Goal: Task Accomplishment & Management: Manage account settings

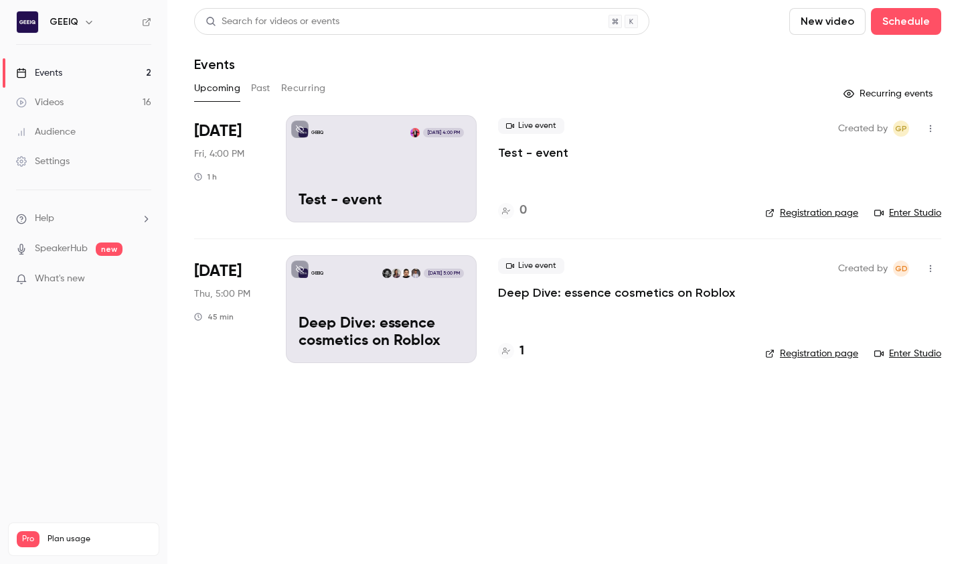
click at [597, 294] on p "Deep Dive: essence cosmetics on Roblox" at bounding box center [616, 293] width 237 height 16
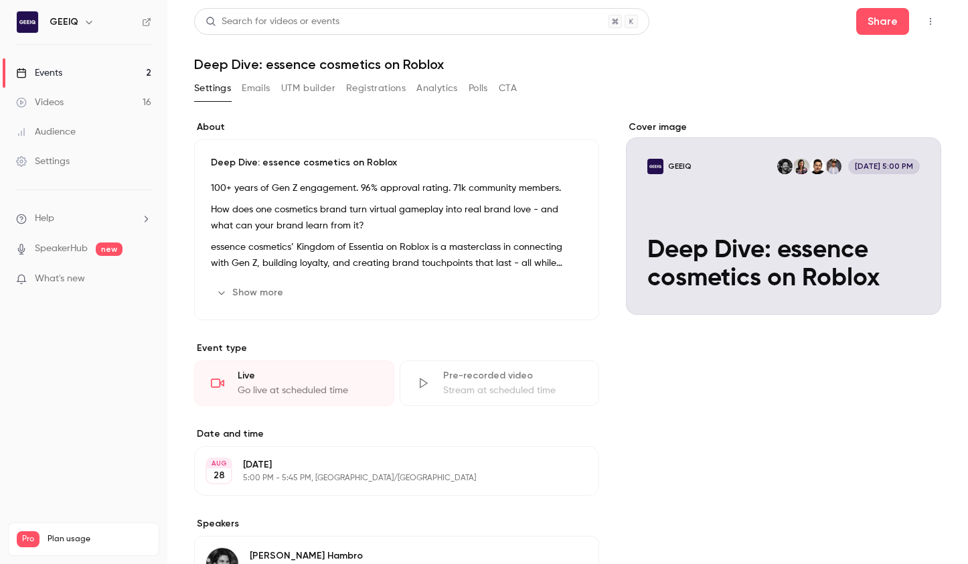
click at [929, 17] on icon "button" at bounding box center [930, 21] width 11 height 9
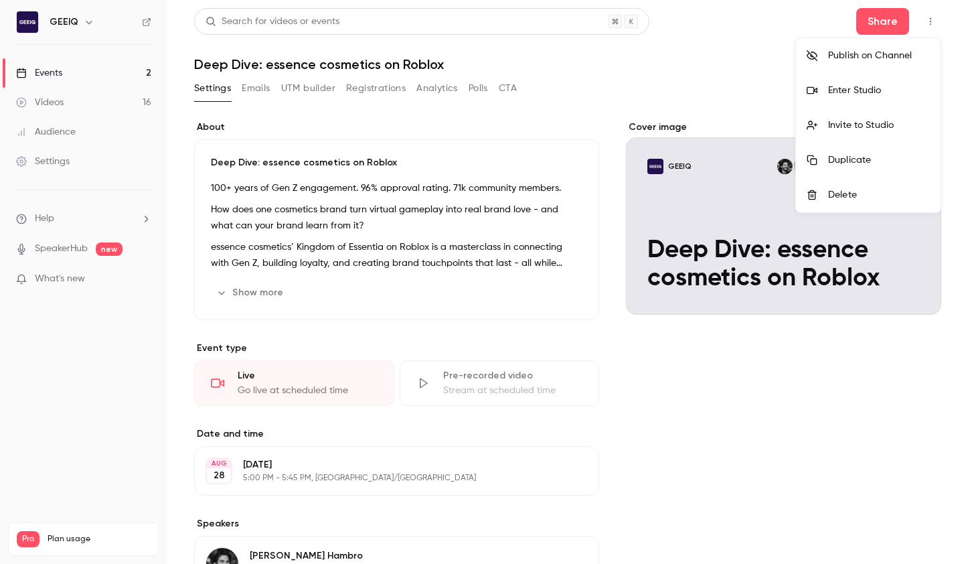
click at [890, 18] on div at bounding box center [484, 282] width 968 height 564
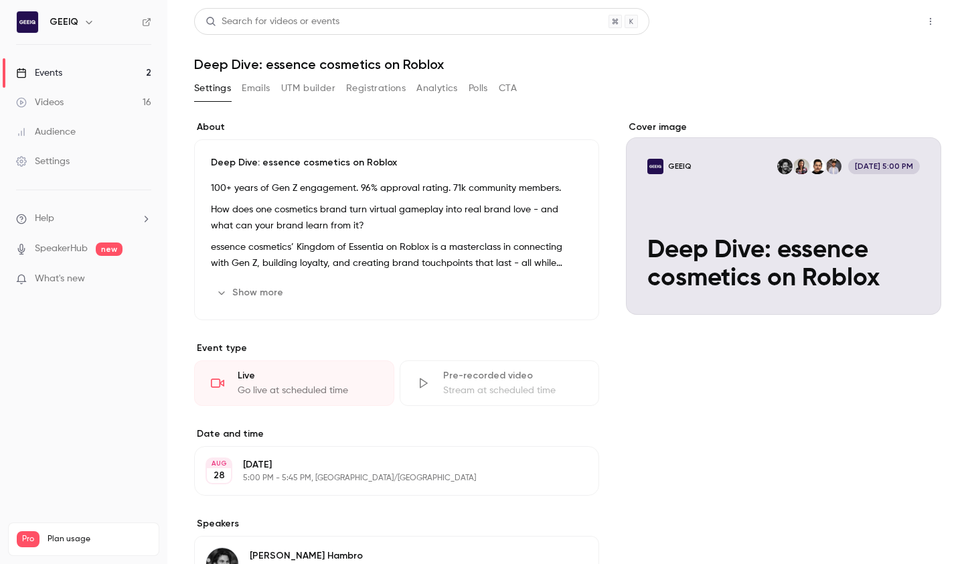
click at [881, 21] on button "Share" at bounding box center [882, 21] width 53 height 27
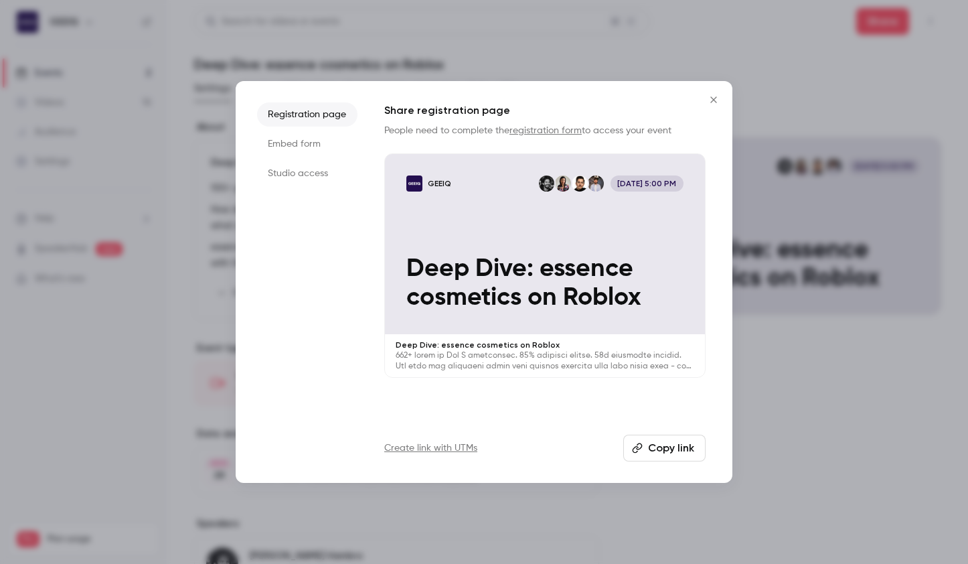
click at [649, 446] on button "Copy link" at bounding box center [664, 447] width 82 height 27
click at [775, 448] on div at bounding box center [484, 282] width 968 height 564
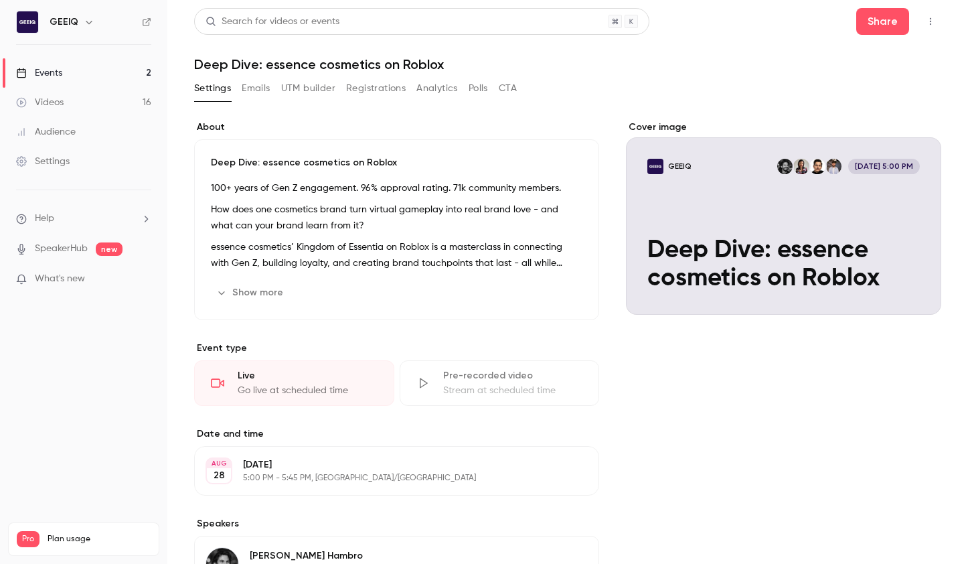
click at [451, 200] on div "100+ years of Gen Z engagement. 96% approval rating. 71k community members. How…" at bounding box center [397, 225] width 372 height 91
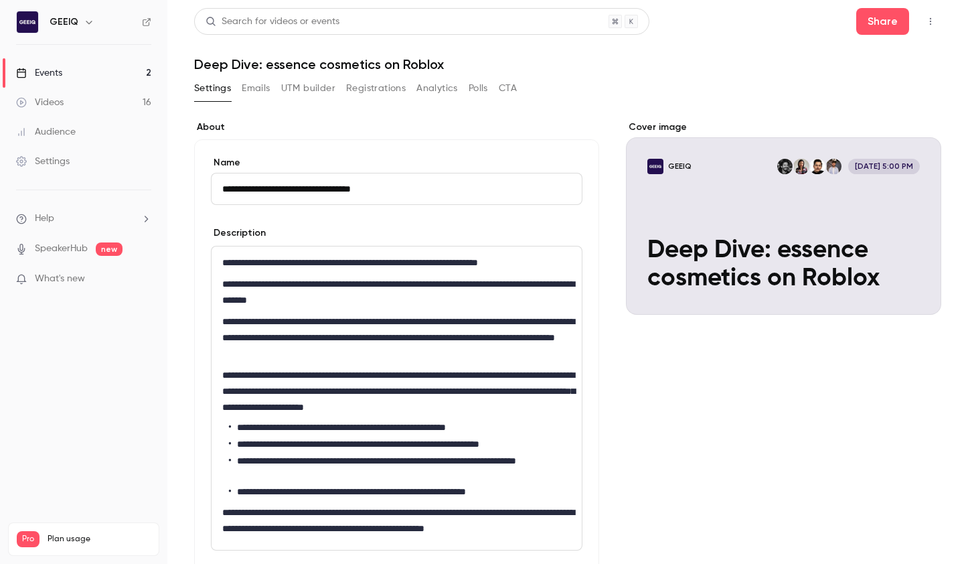
drag, startPoint x: 720, startPoint y: 358, endPoint x: 809, endPoint y: 337, distance: 90.8
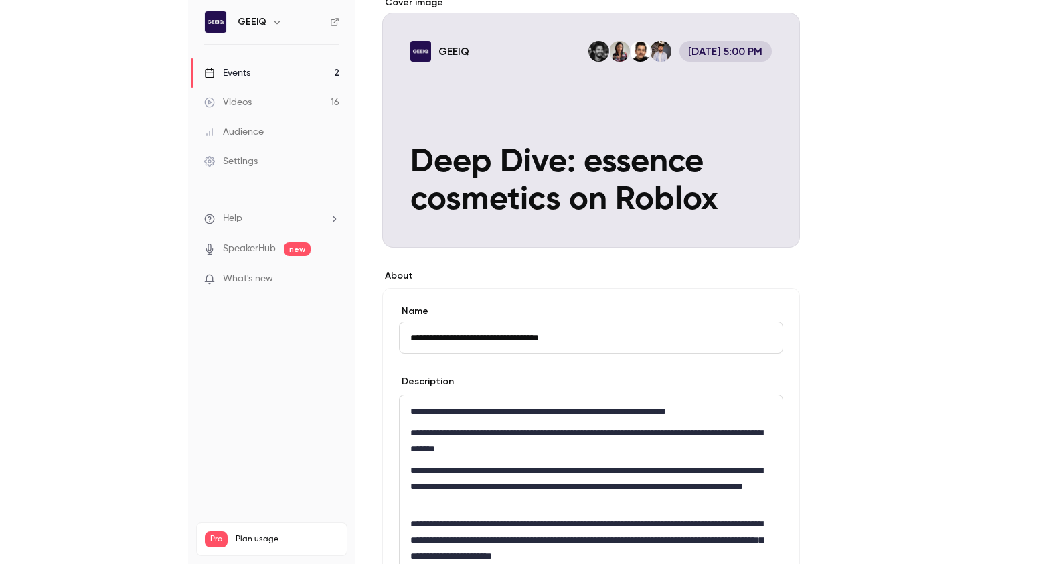
scroll to position [38, 0]
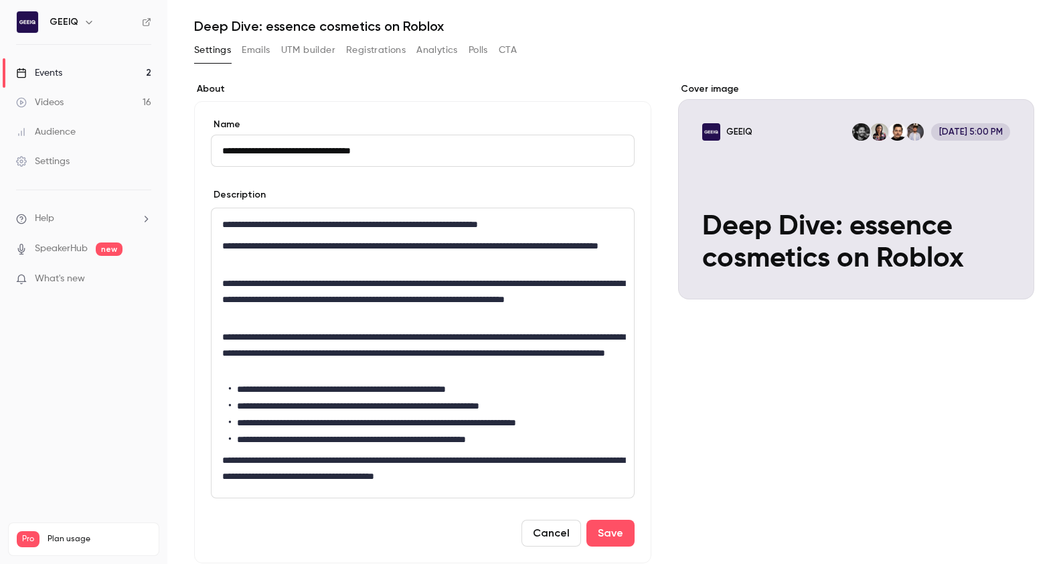
click at [362, 45] on button "Registrations" at bounding box center [376, 49] width 60 height 21
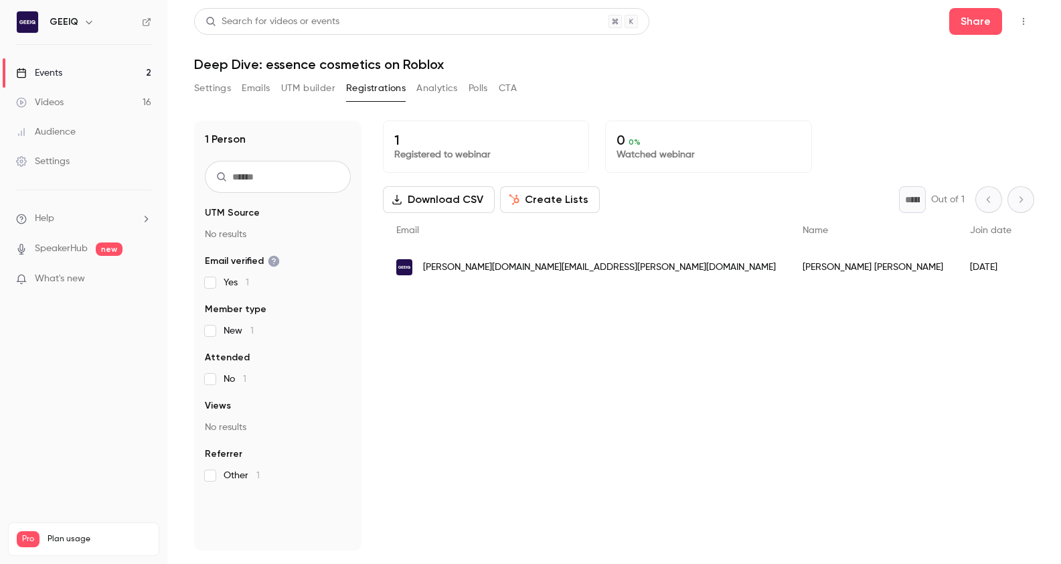
click at [481, 90] on button "Polls" at bounding box center [478, 88] width 19 height 21
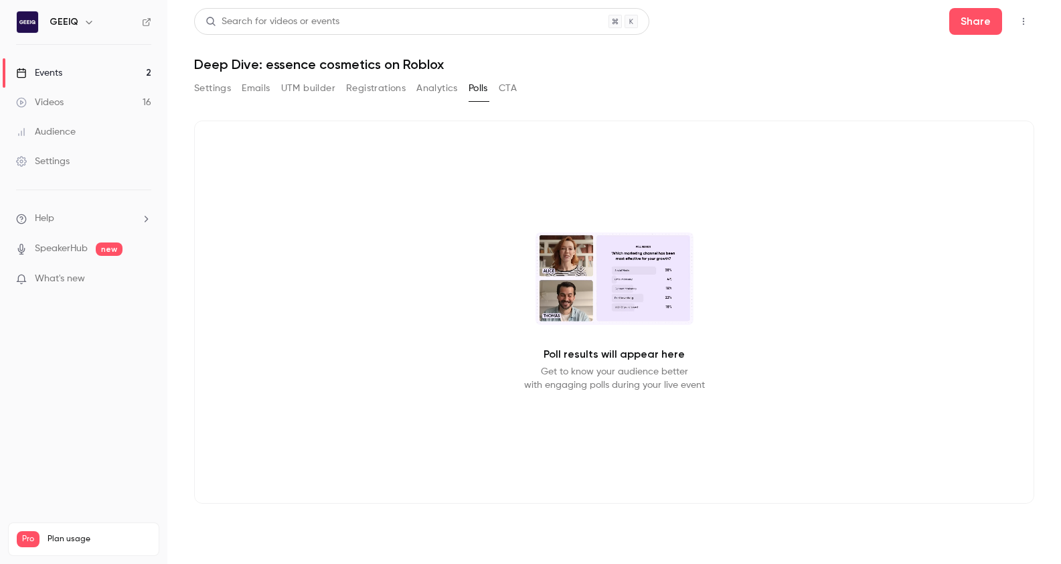
click at [303, 87] on button "UTM builder" at bounding box center [308, 88] width 54 height 21
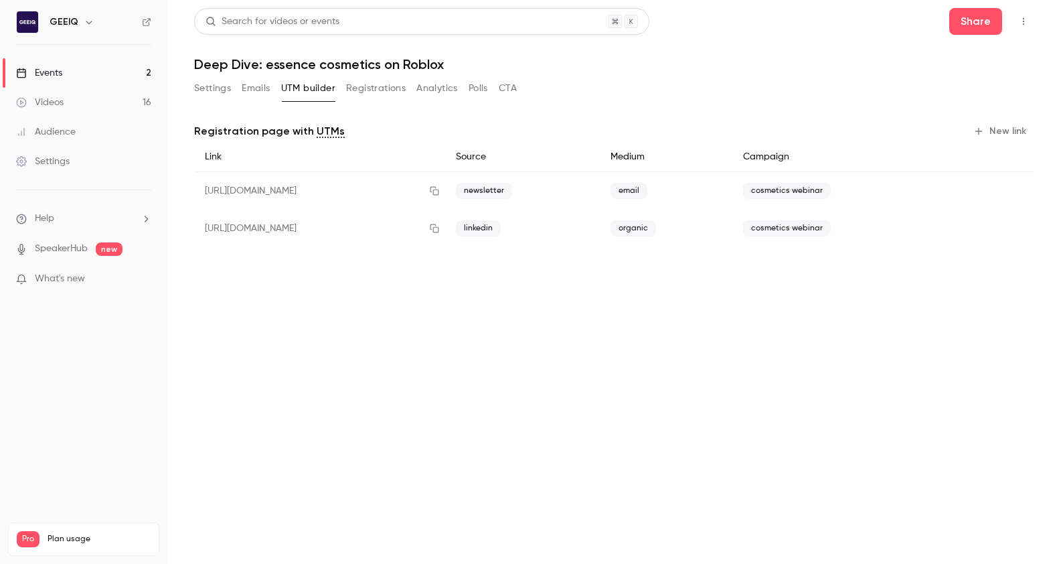
click at [256, 85] on button "Emails" at bounding box center [256, 88] width 28 height 21
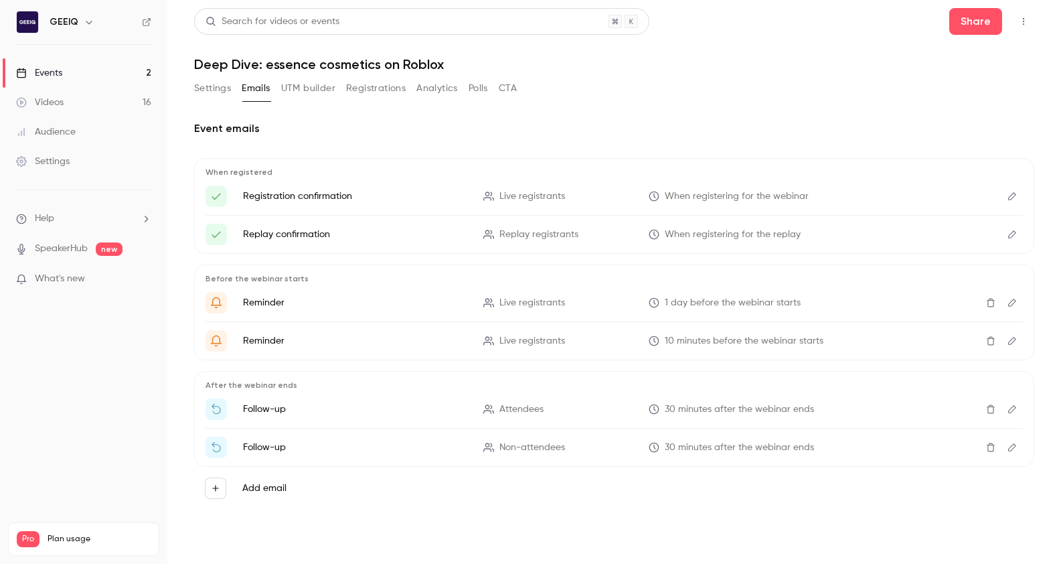
click at [214, 88] on button "Settings" at bounding box center [212, 88] width 37 height 21
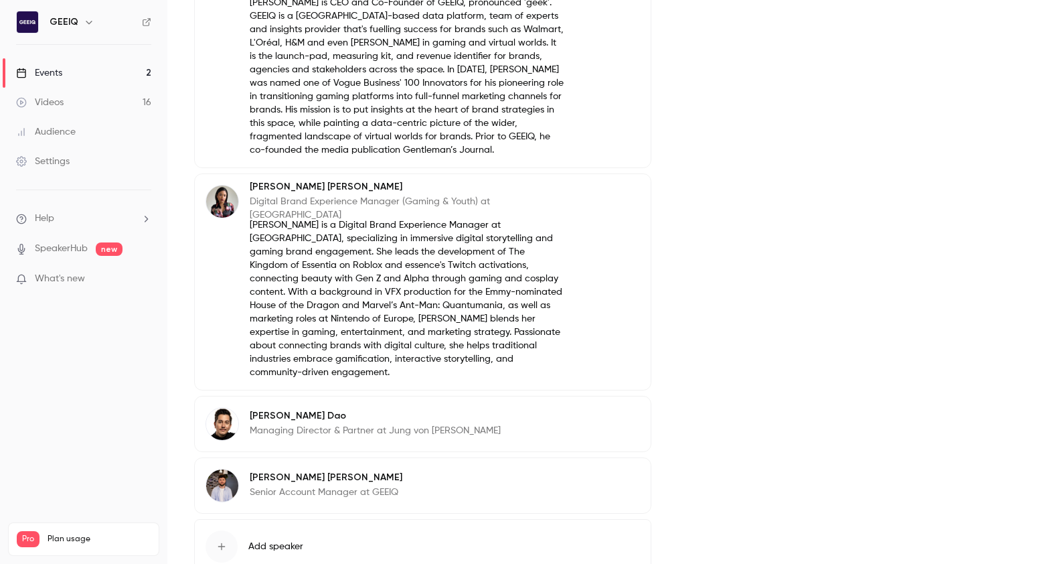
scroll to position [664, 0]
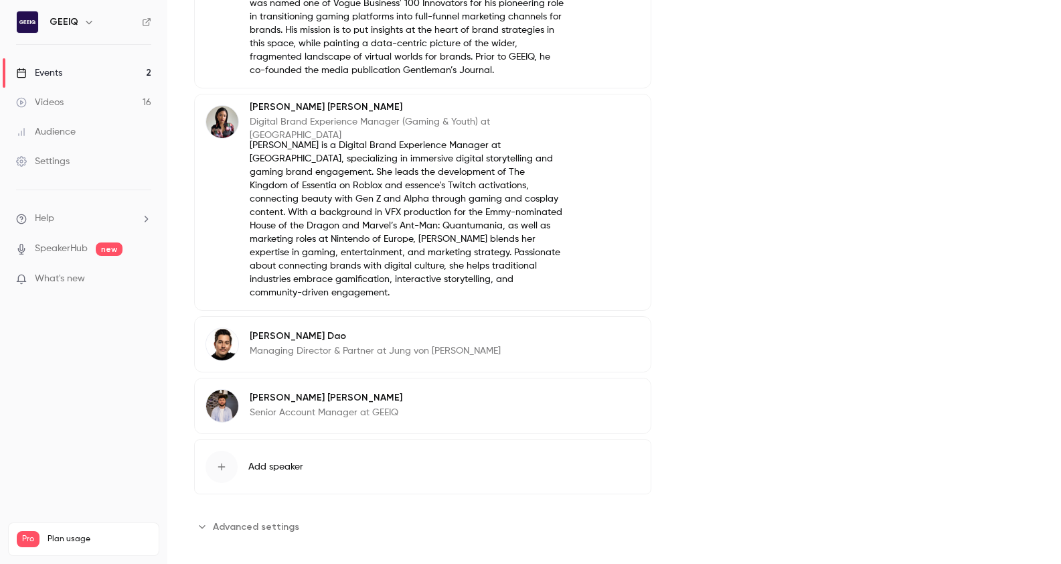
click at [272, 521] on button "Advanced settings" at bounding box center [250, 526] width 113 height 21
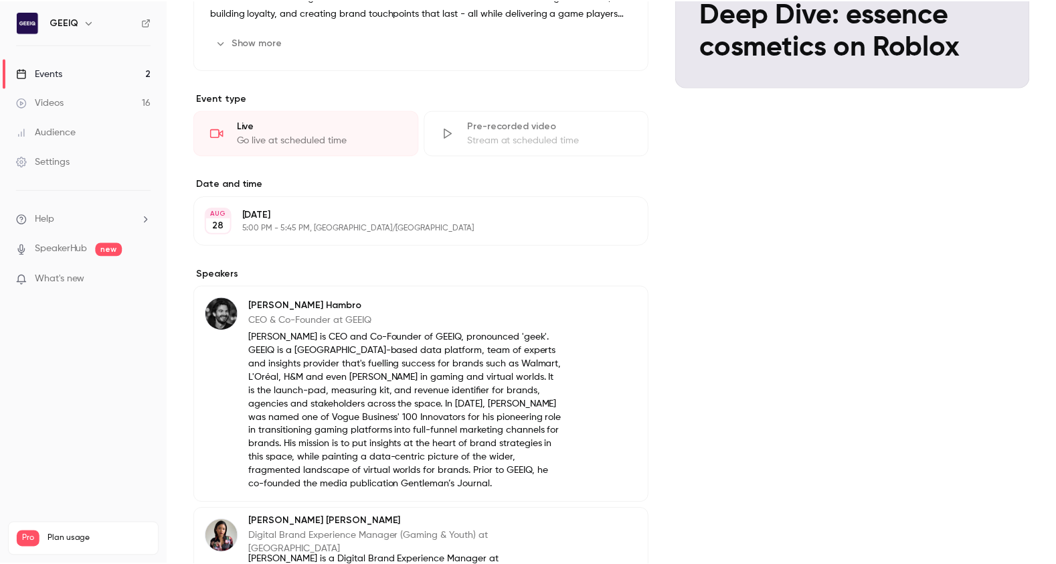
scroll to position [0, 0]
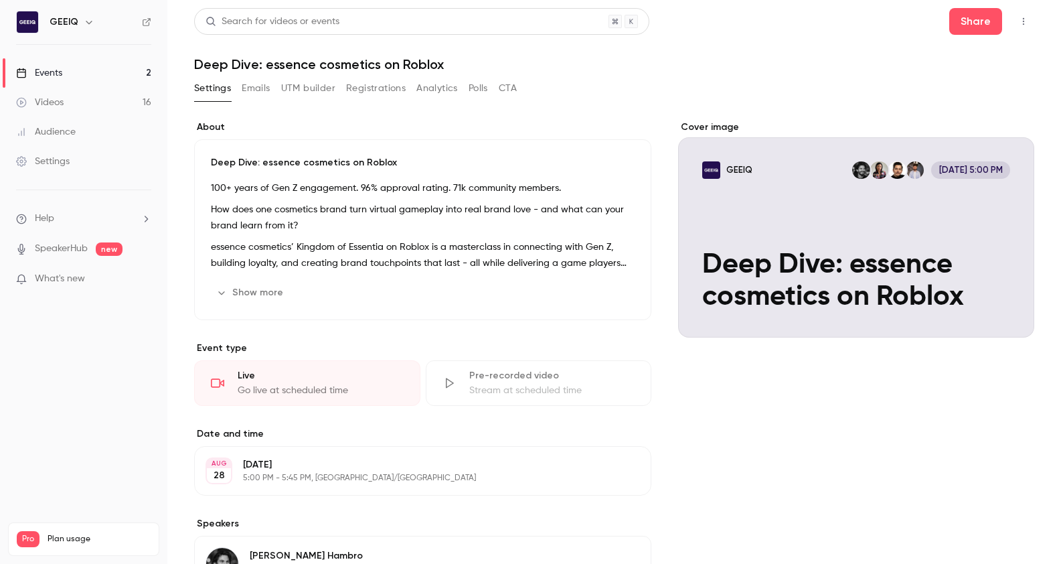
drag, startPoint x: 806, startPoint y: 421, endPoint x: 791, endPoint y: 423, distance: 15.5
click at [967, 305] on main "Search for videos or events Share Deep Dive: essence cosmetics on Roblox Settin…" at bounding box center [614, 282] width 894 height 564
click at [507, 220] on p "How does one cosmetics brand turn virtual gameplay into real brand love - and w…" at bounding box center [422, 218] width 422 height 32
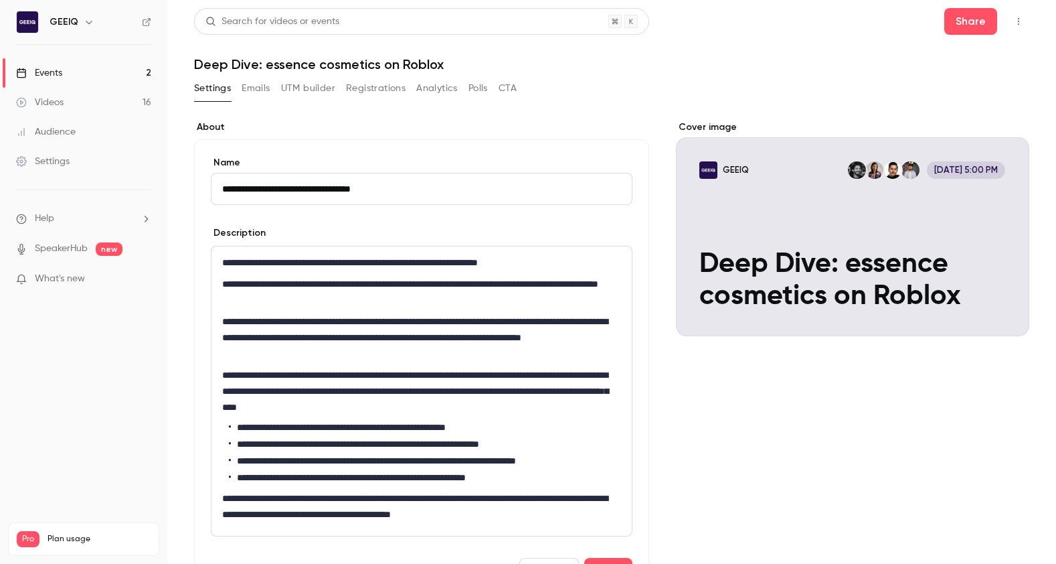
click at [430, 235] on div "Description" at bounding box center [422, 234] width 422 height 17
click at [57, 94] on link "Videos 16" at bounding box center [83, 102] width 167 height 29
click at [916, 56] on h1 "Deep Dive: essence cosmetics on Roblox" at bounding box center [612, 64] width 836 height 16
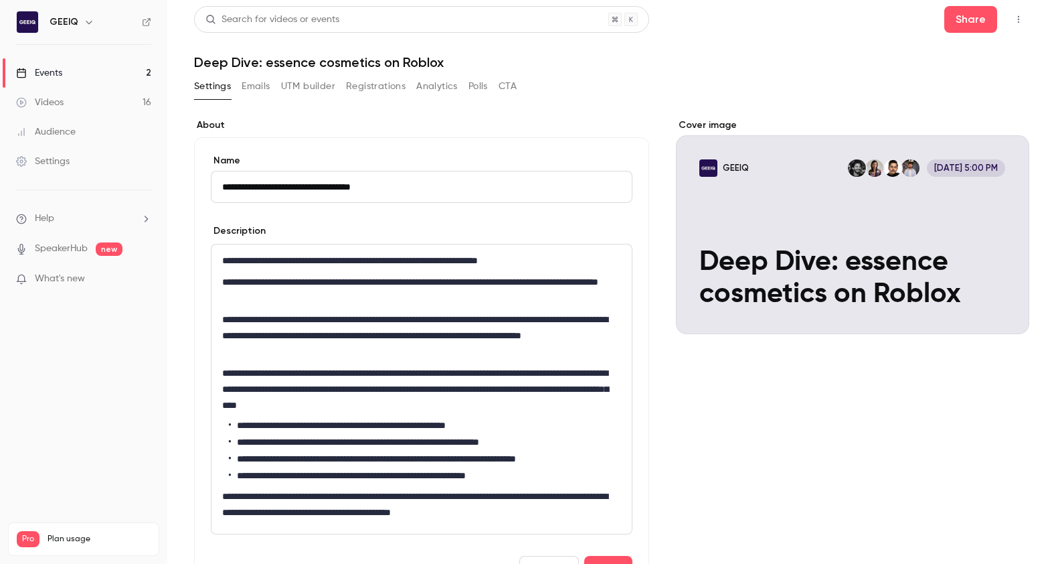
click at [967, 18] on icon "button" at bounding box center [1019, 19] width 11 height 9
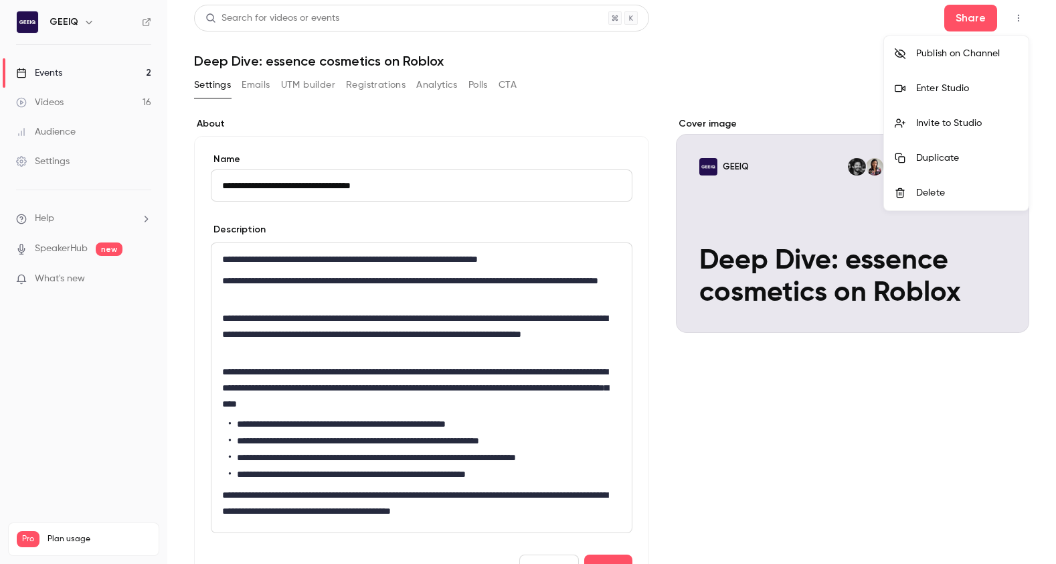
scroll to position [5, 0]
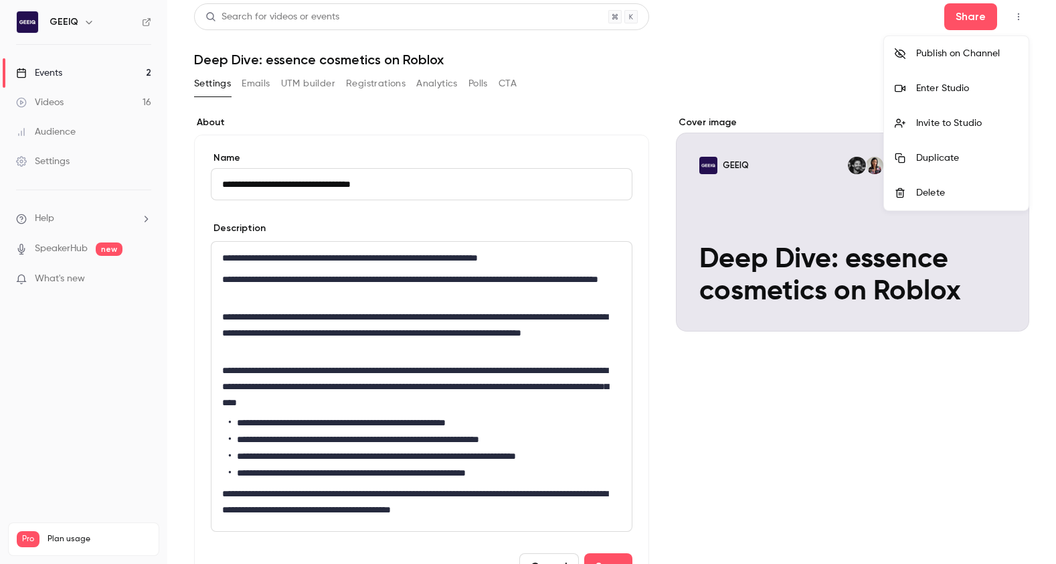
click at [727, 36] on div at bounding box center [528, 282] width 1056 height 564
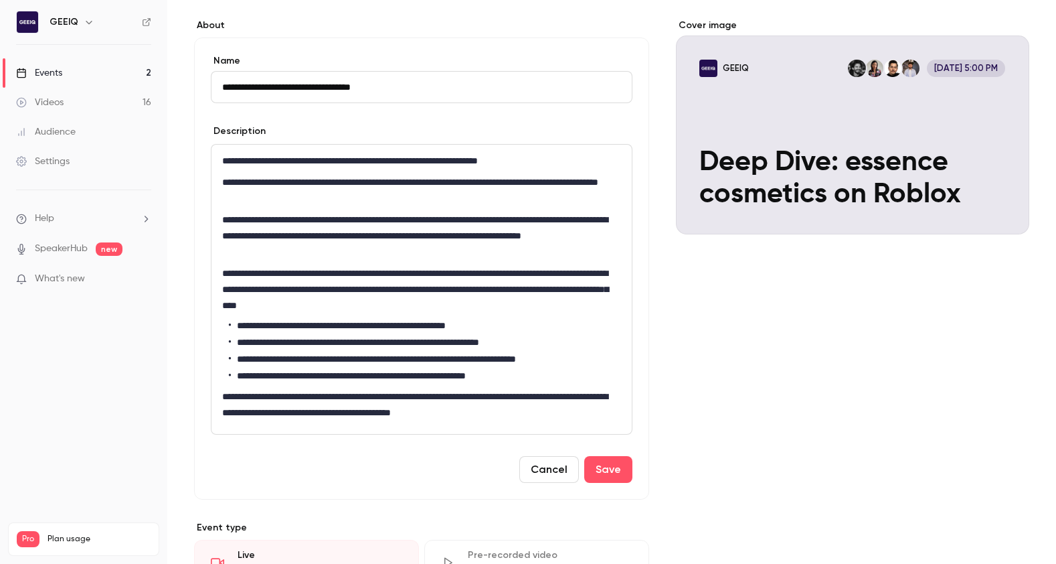
scroll to position [0, 0]
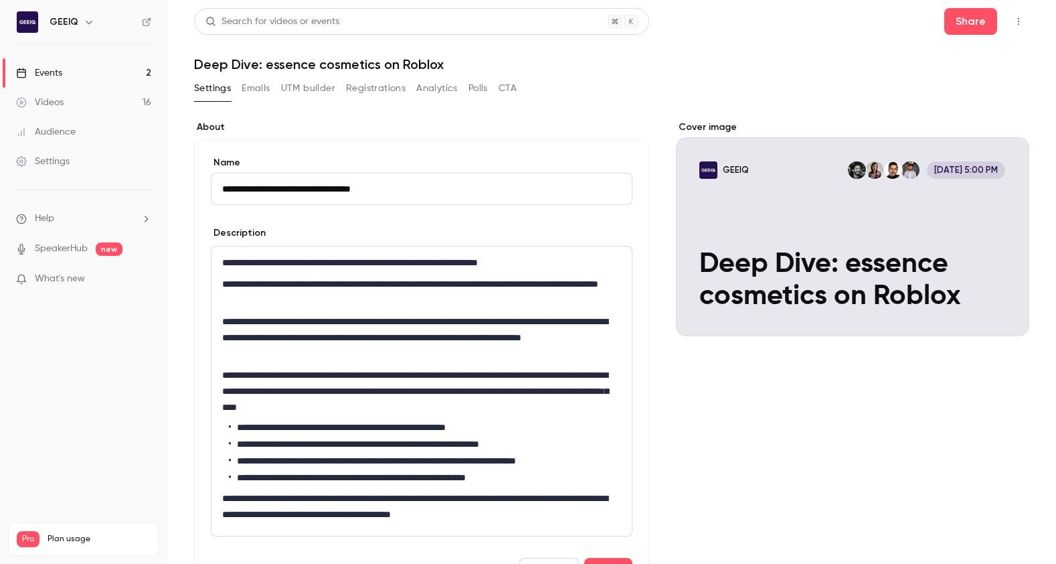
click at [268, 86] on button "Emails" at bounding box center [256, 88] width 28 height 21
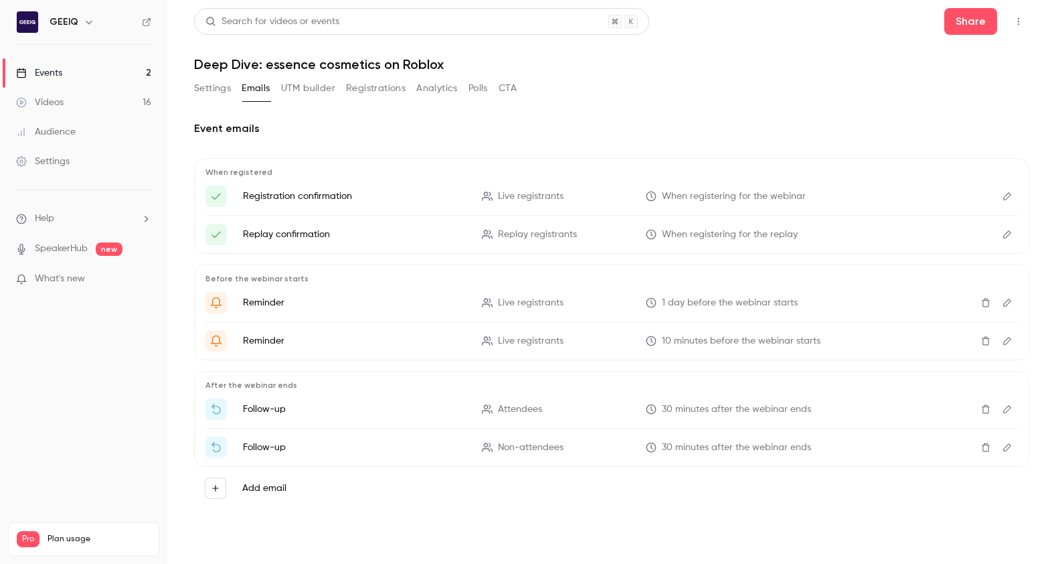
click at [310, 87] on button "UTM builder" at bounding box center [308, 88] width 54 height 21
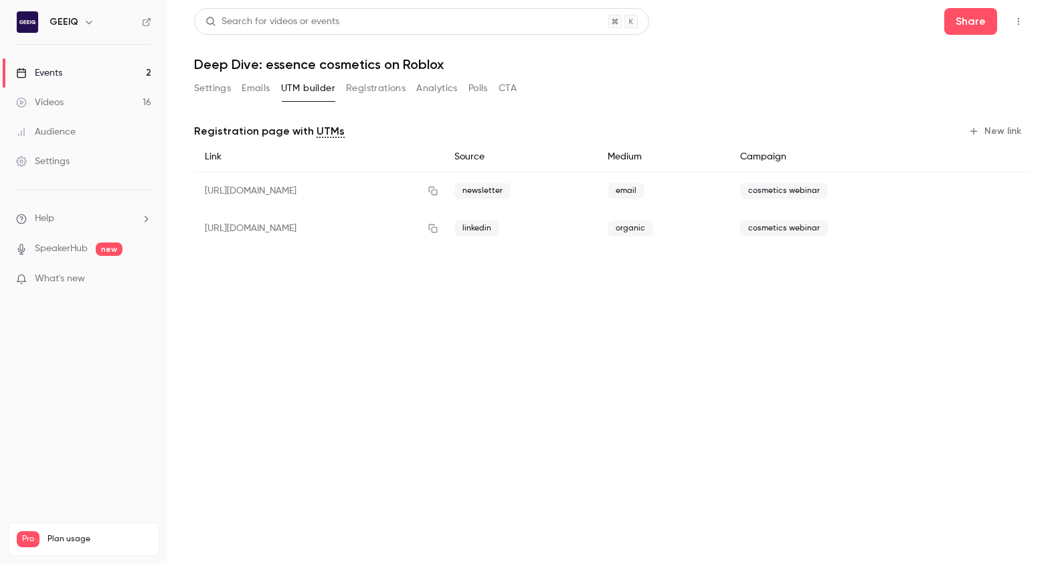
click at [370, 88] on button "Registrations" at bounding box center [376, 88] width 60 height 21
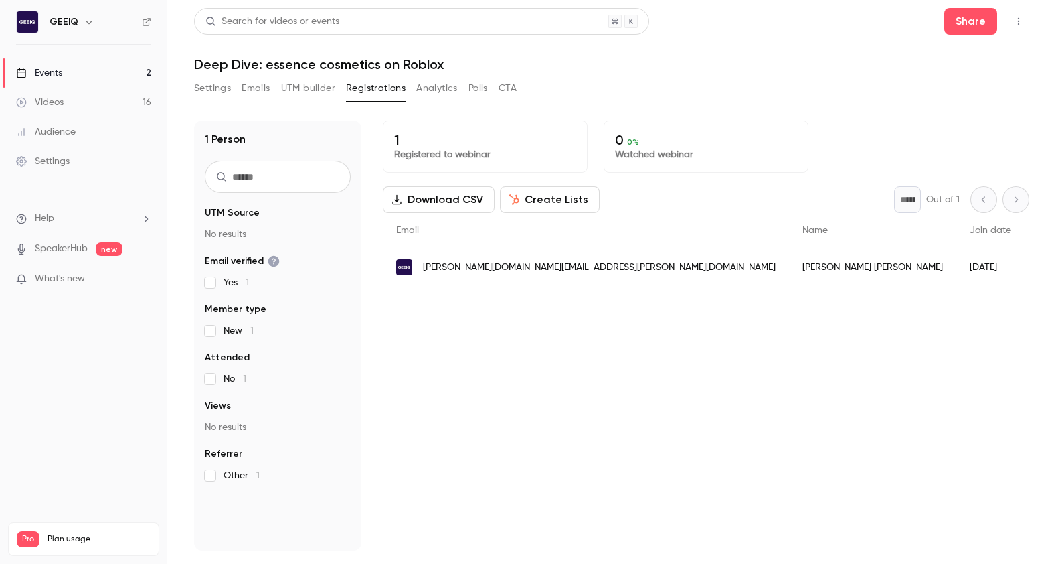
click at [517, 86] on button "CTA" at bounding box center [508, 88] width 18 height 21
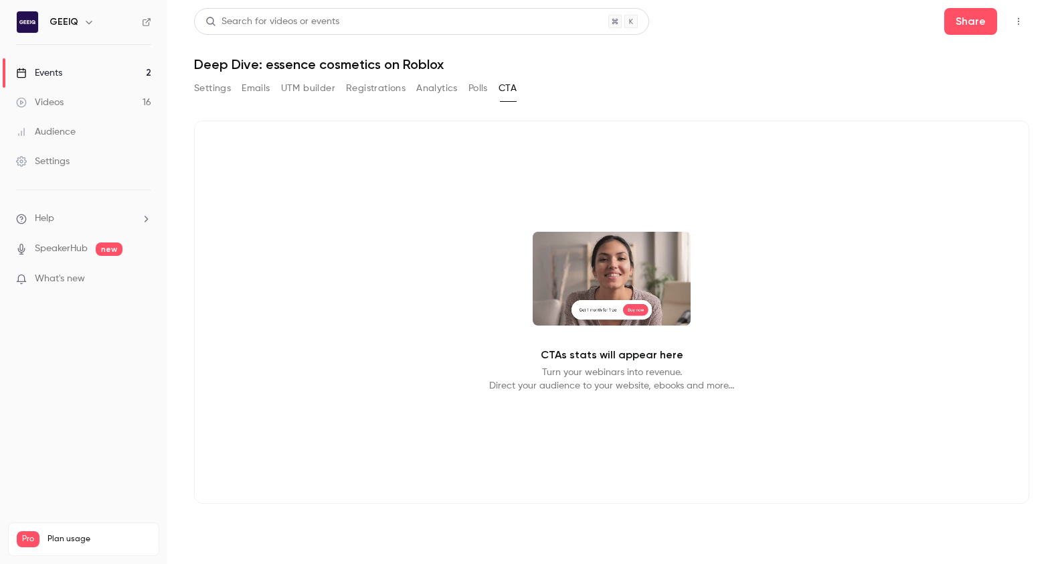
click at [478, 85] on button "Polls" at bounding box center [478, 88] width 19 height 21
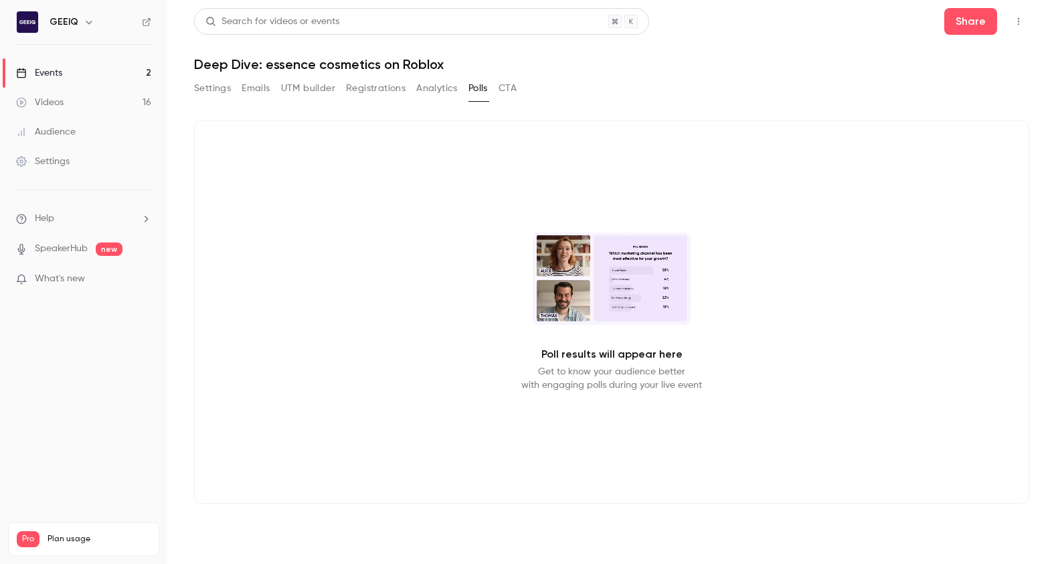
click at [443, 88] on button "Analytics" at bounding box center [437, 88] width 42 height 21
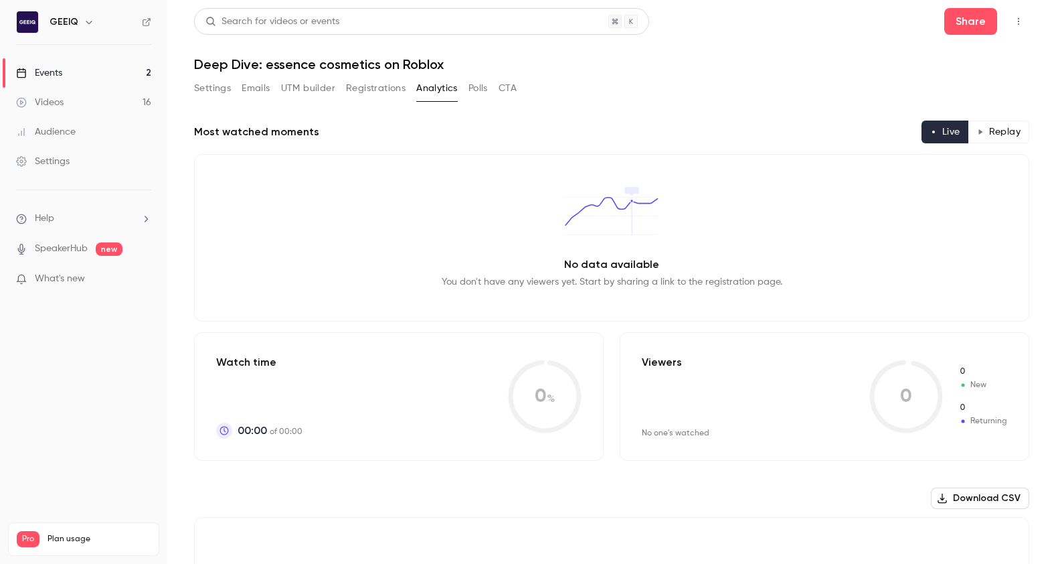
click at [372, 88] on button "Registrations" at bounding box center [376, 88] width 60 height 21
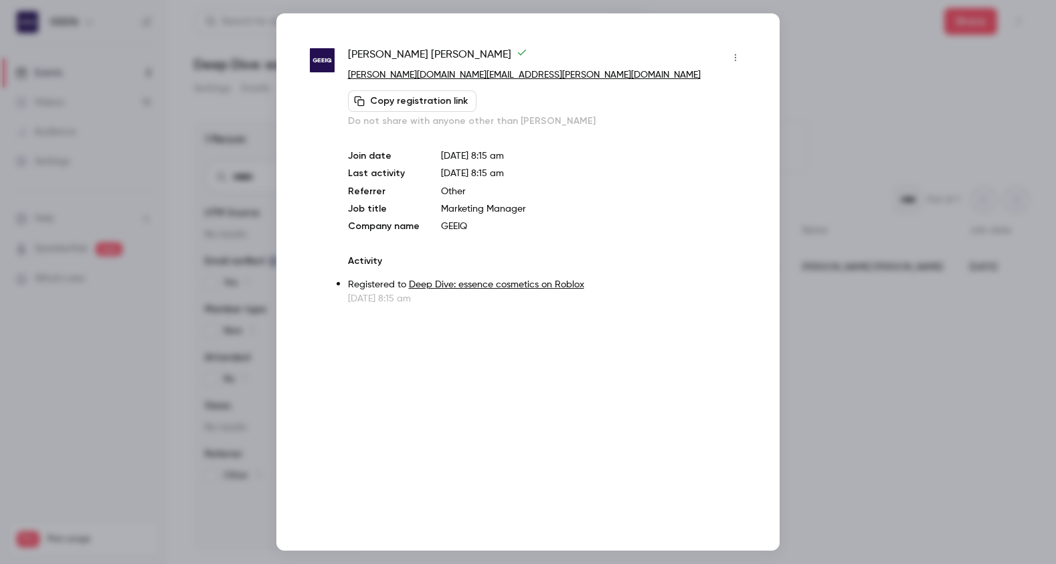
click at [844, 116] on div at bounding box center [528, 282] width 1056 height 564
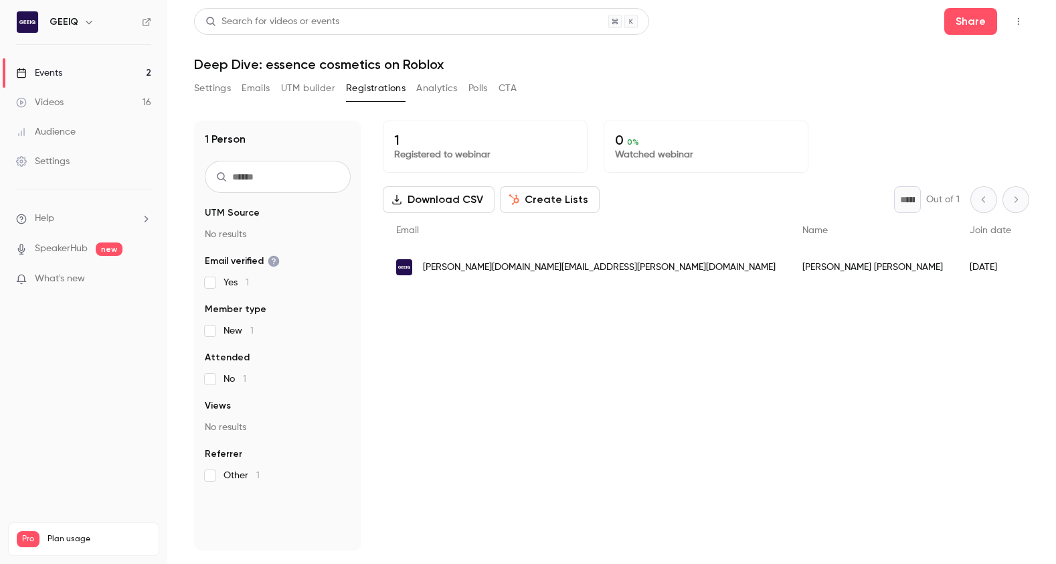
click at [244, 90] on button "Emails" at bounding box center [256, 88] width 28 height 21
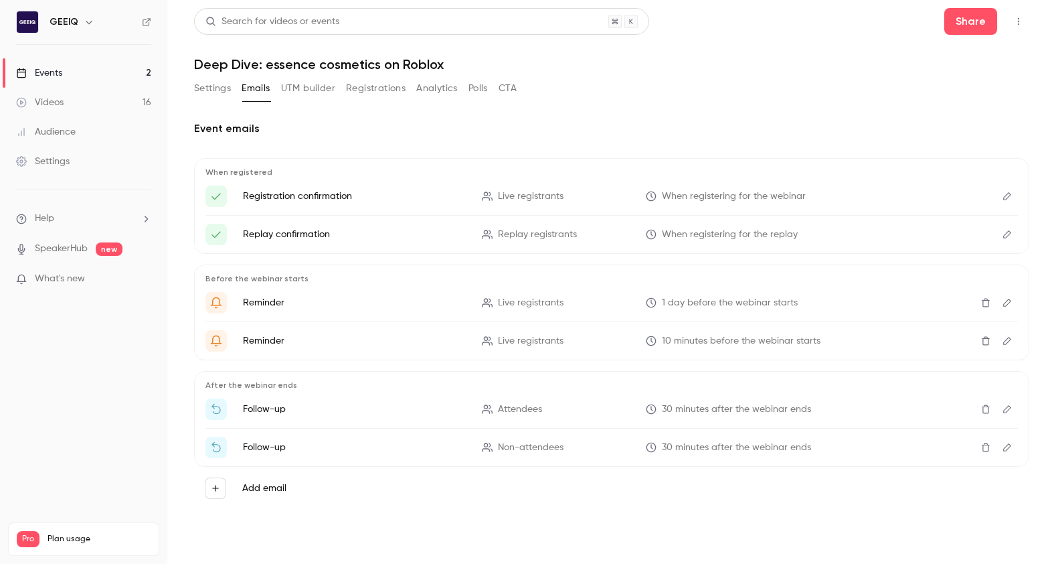
click at [212, 96] on button "Settings" at bounding box center [212, 88] width 37 height 21
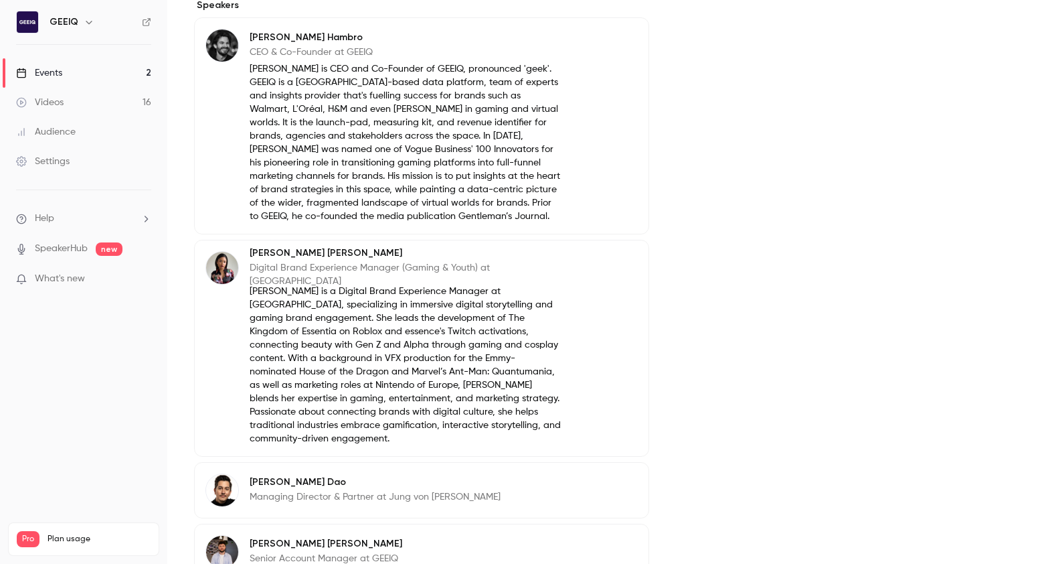
scroll to position [664, 0]
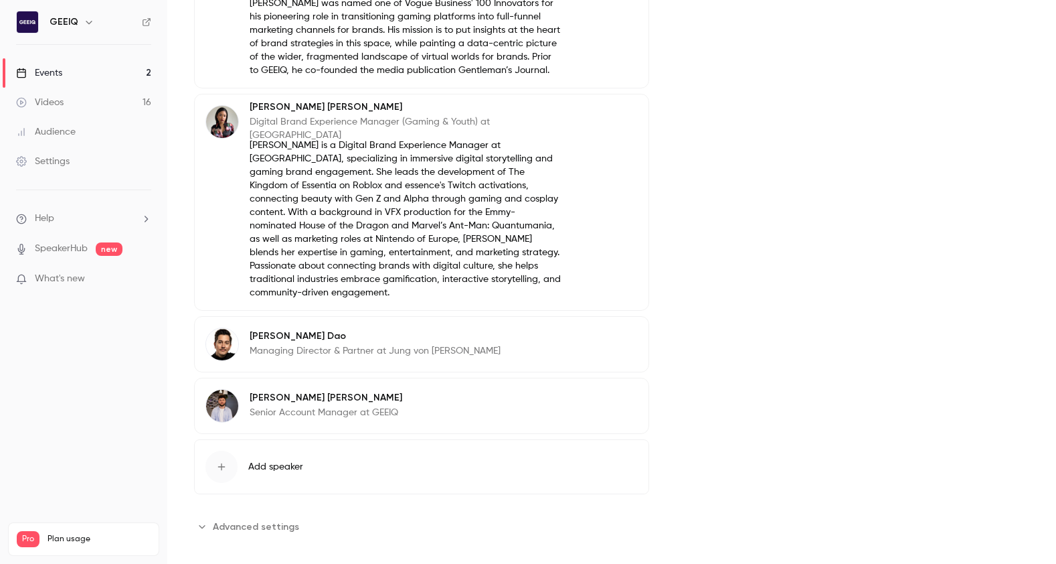
click at [250, 520] on span "Advanced settings" at bounding box center [256, 527] width 86 height 14
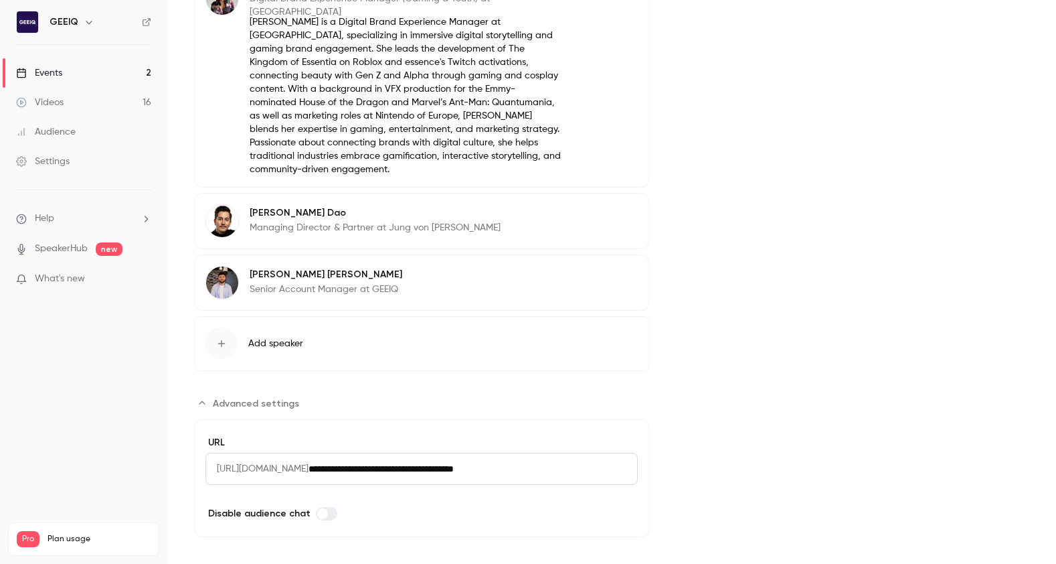
scroll to position [0, 0]
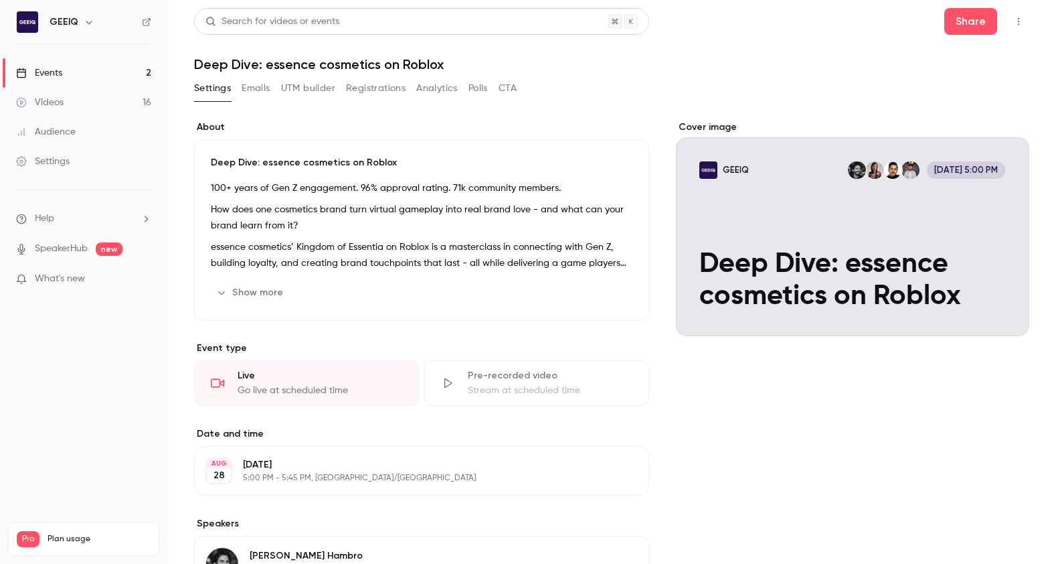
click at [47, 167] on div "Settings" at bounding box center [43, 161] width 54 height 13
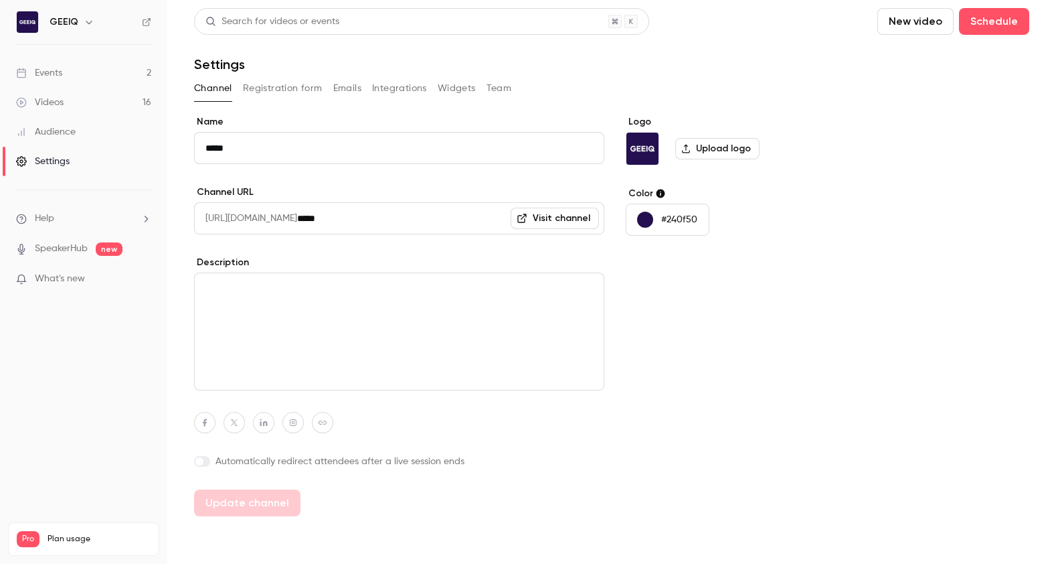
click at [268, 92] on button "Registration form" at bounding box center [283, 88] width 80 height 21
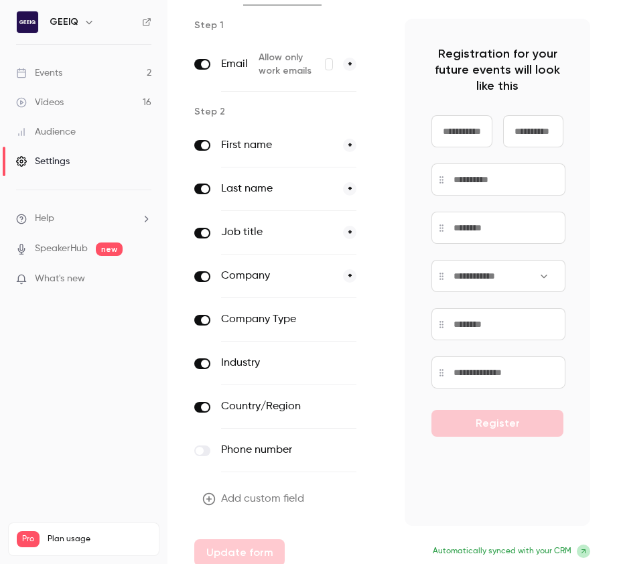
scroll to position [106, 0]
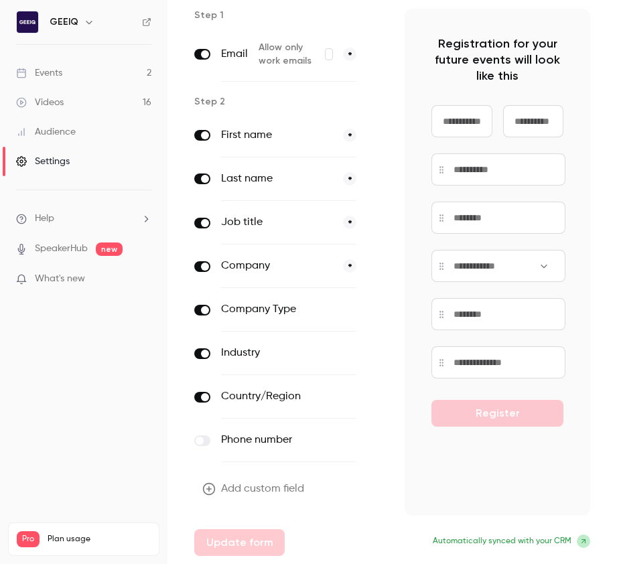
click at [208, 310] on span at bounding box center [205, 310] width 8 height 8
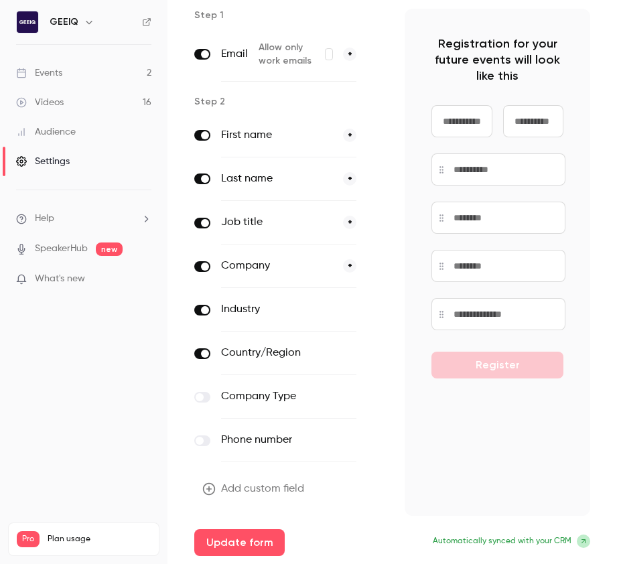
click at [201, 354] on span at bounding box center [205, 353] width 8 height 8
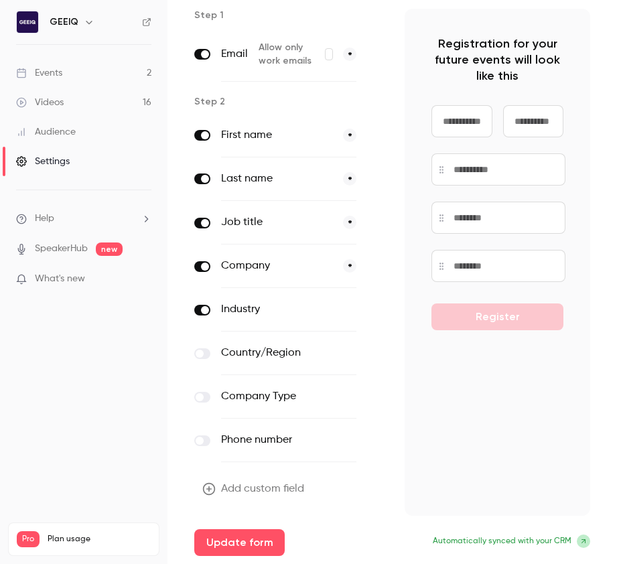
click at [206, 311] on span at bounding box center [205, 310] width 8 height 8
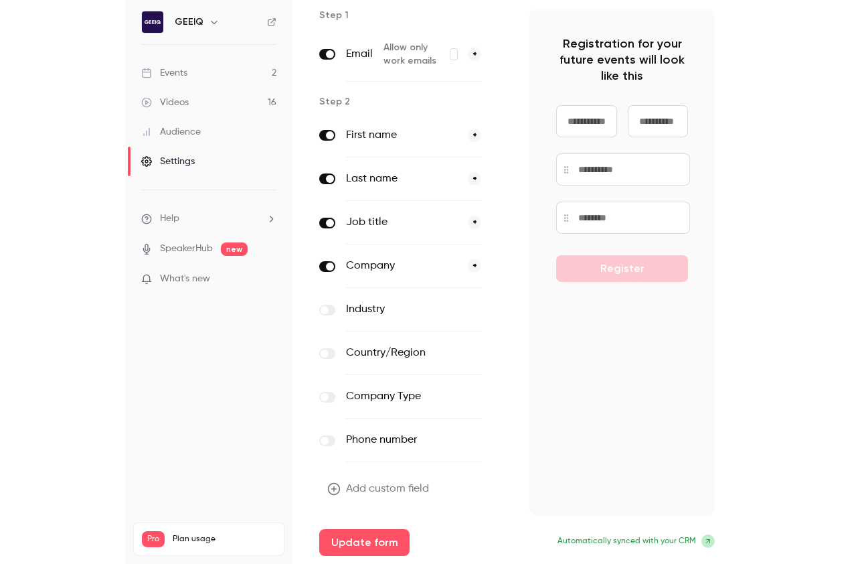
scroll to position [0, 0]
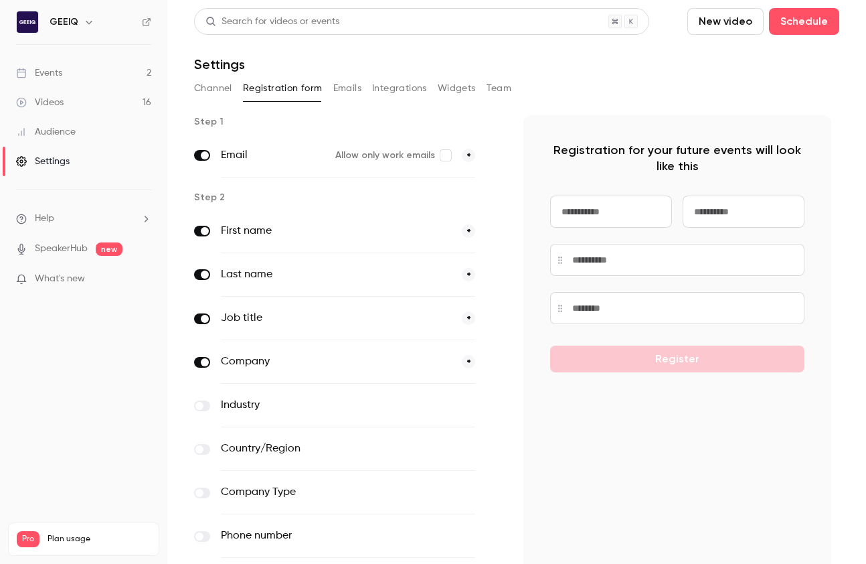
click at [775, 455] on div "Registration for your future events will look like this Register" at bounding box center [678, 363] width 308 height 496
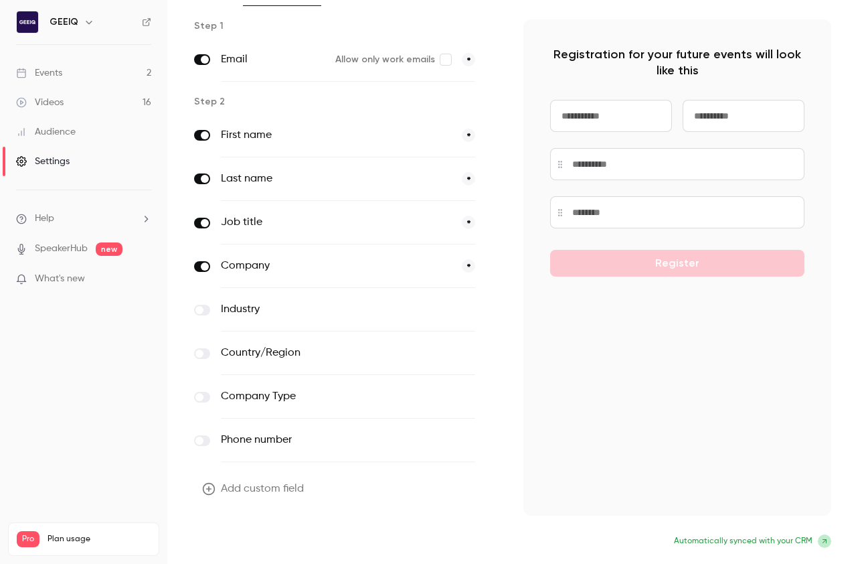
click at [242, 542] on button "Update form" at bounding box center [239, 542] width 90 height 27
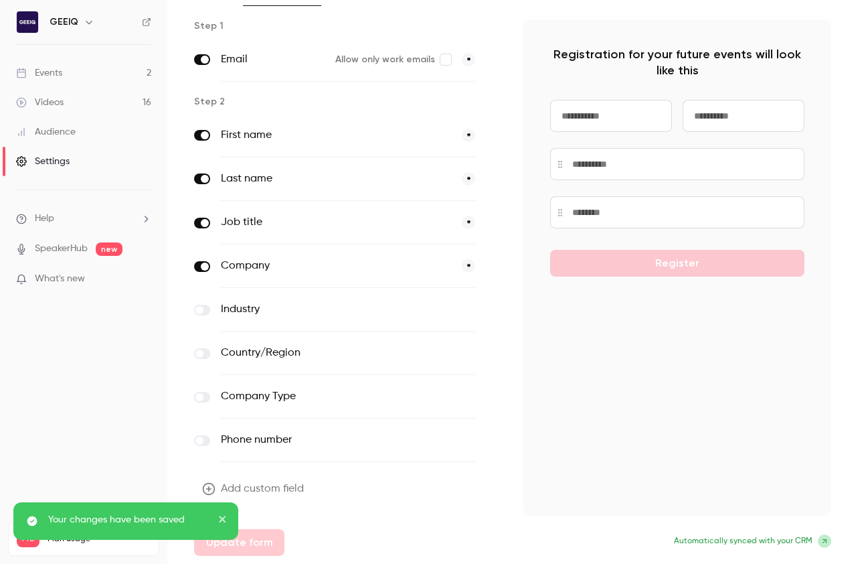
click at [68, 163] on div "Settings" at bounding box center [43, 161] width 54 height 13
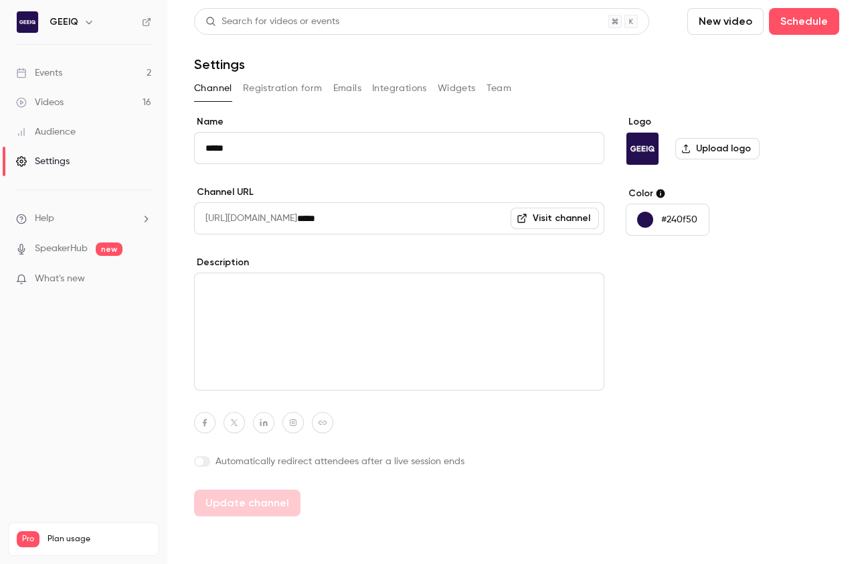
click at [61, 72] on div "Events" at bounding box center [39, 72] width 46 height 13
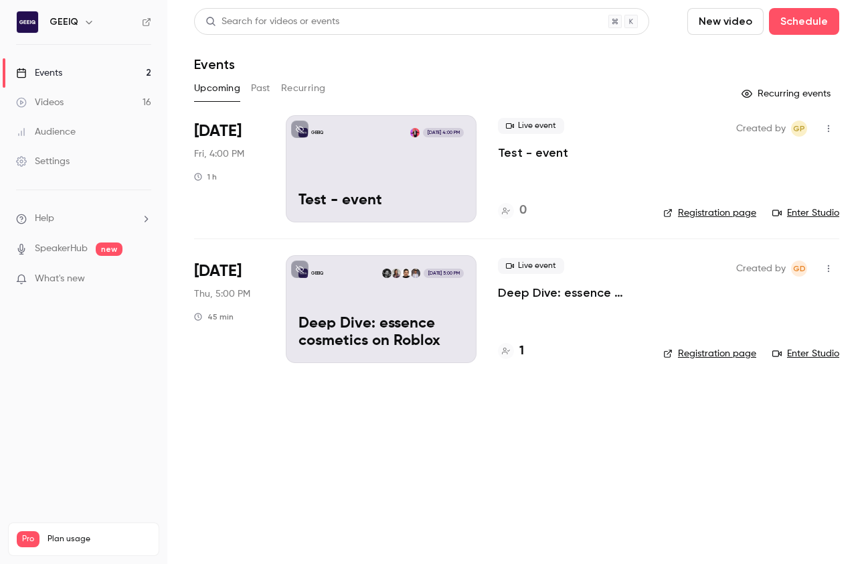
drag, startPoint x: 224, startPoint y: 272, endPoint x: 274, endPoint y: 279, distance: 50.7
click at [225, 272] on span "[DATE]" at bounding box center [218, 270] width 48 height 21
click at [580, 297] on p "Deep Dive: essence cosmetics on Roblox" at bounding box center [570, 293] width 144 height 16
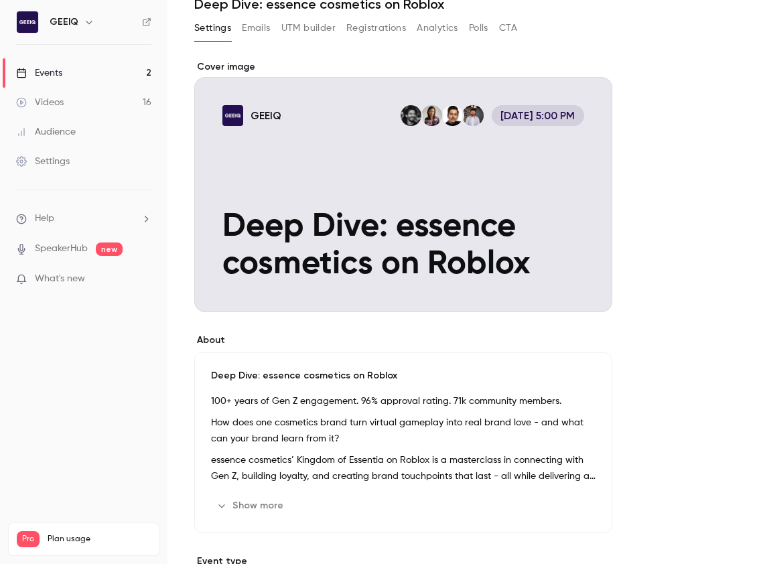
scroll to position [58, 0]
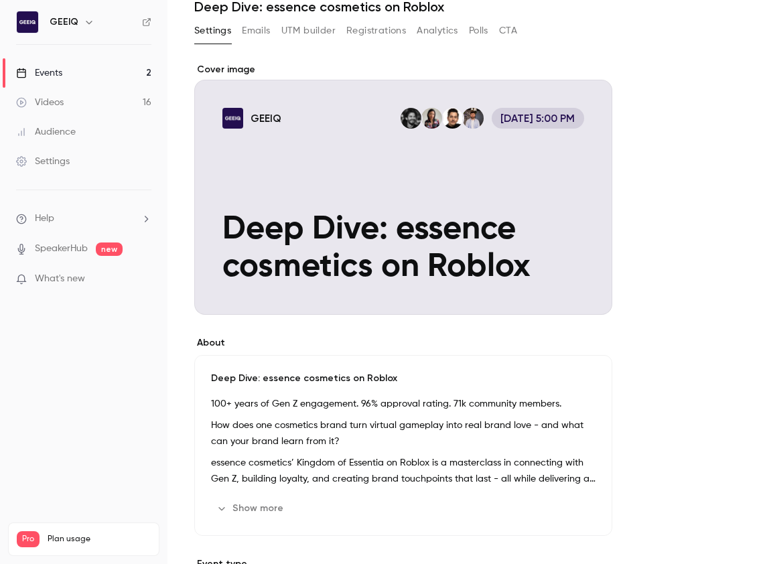
drag, startPoint x: 653, startPoint y: 149, endPoint x: 509, endPoint y: 141, distance: 143.5
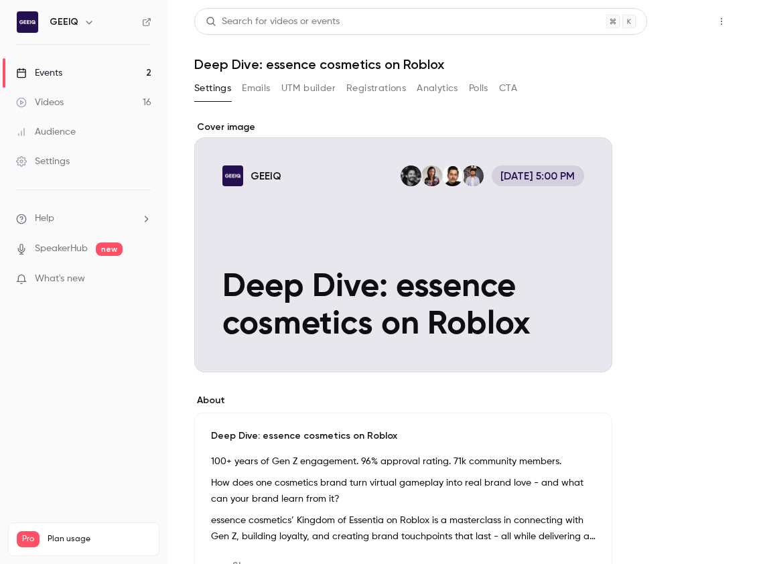
click at [676, 23] on button "Share" at bounding box center [673, 21] width 53 height 27
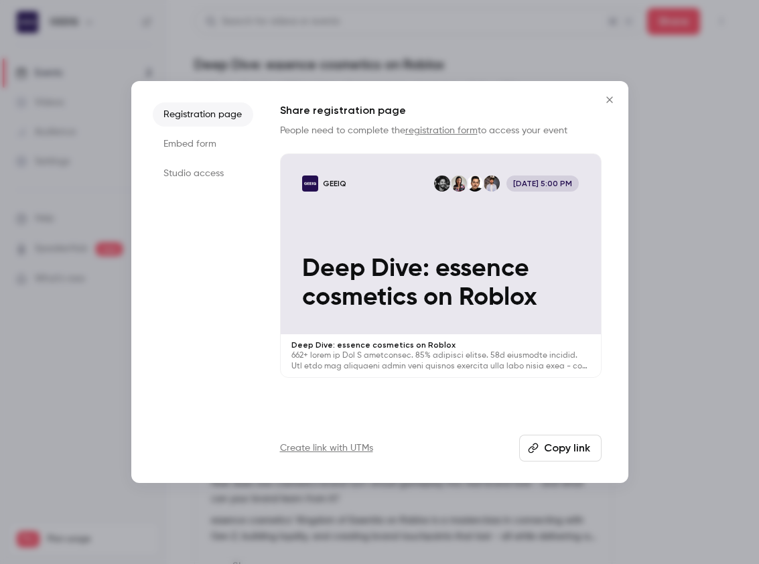
click at [534, 449] on icon "button" at bounding box center [533, 448] width 10 height 10
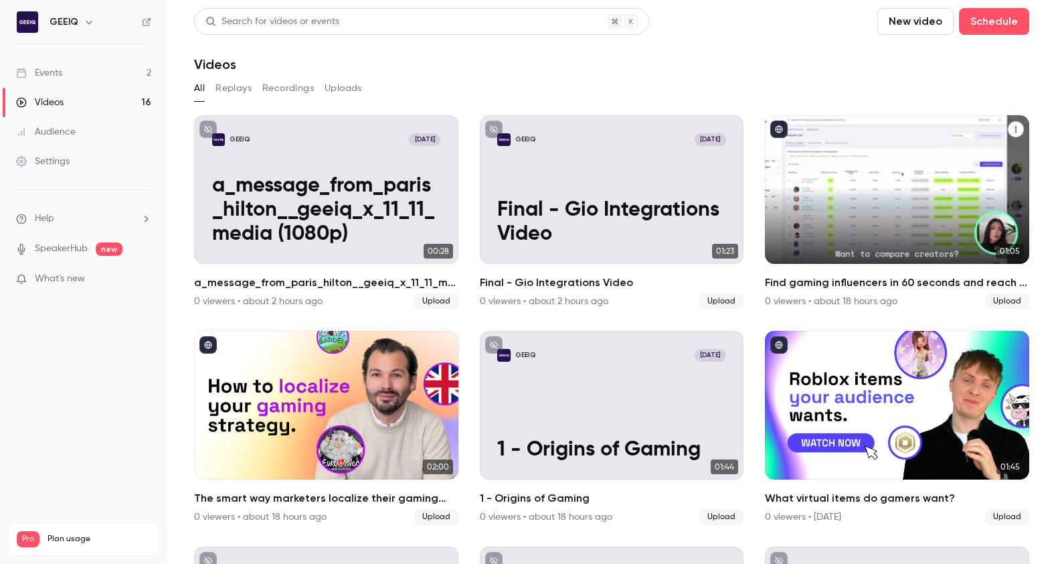
click at [866, 189] on div "Find gaming influencers in 60 seconds and reach a billion-dollar audience" at bounding box center [897, 189] width 264 height 149
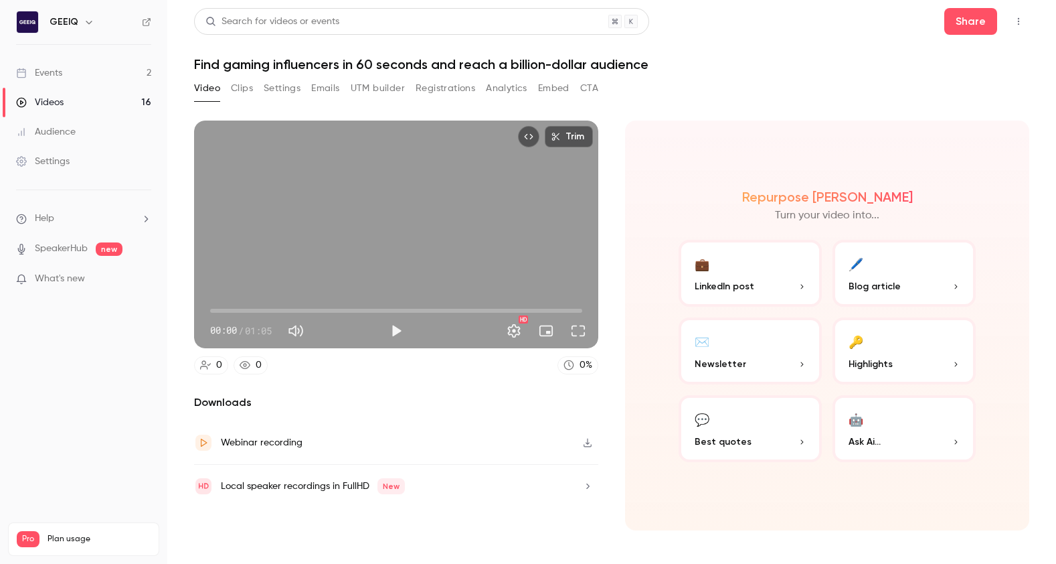
click at [432, 82] on button "Registrations" at bounding box center [446, 88] width 60 height 21
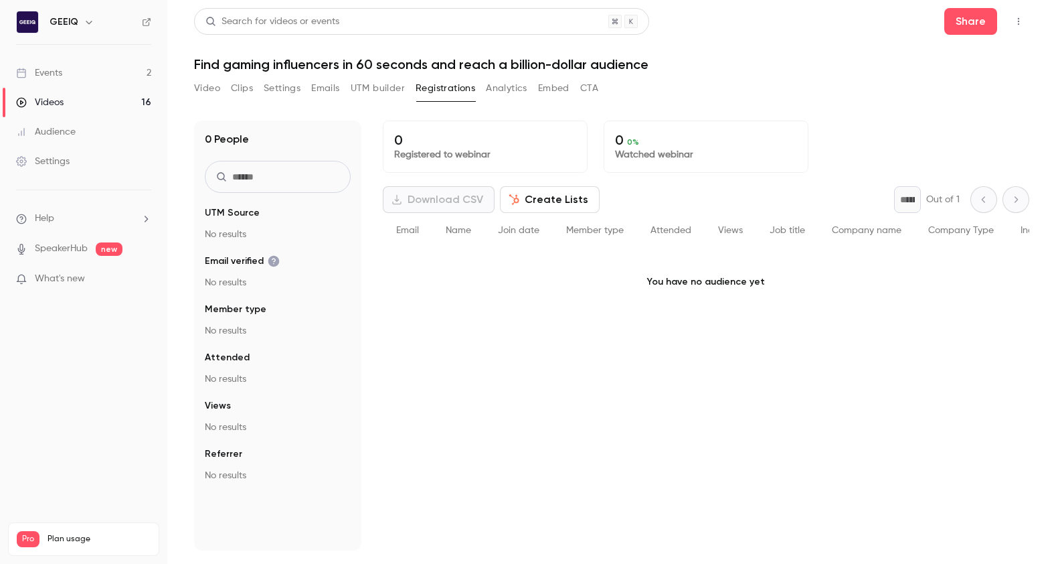
click at [241, 88] on button "Clips" at bounding box center [242, 88] width 22 height 21
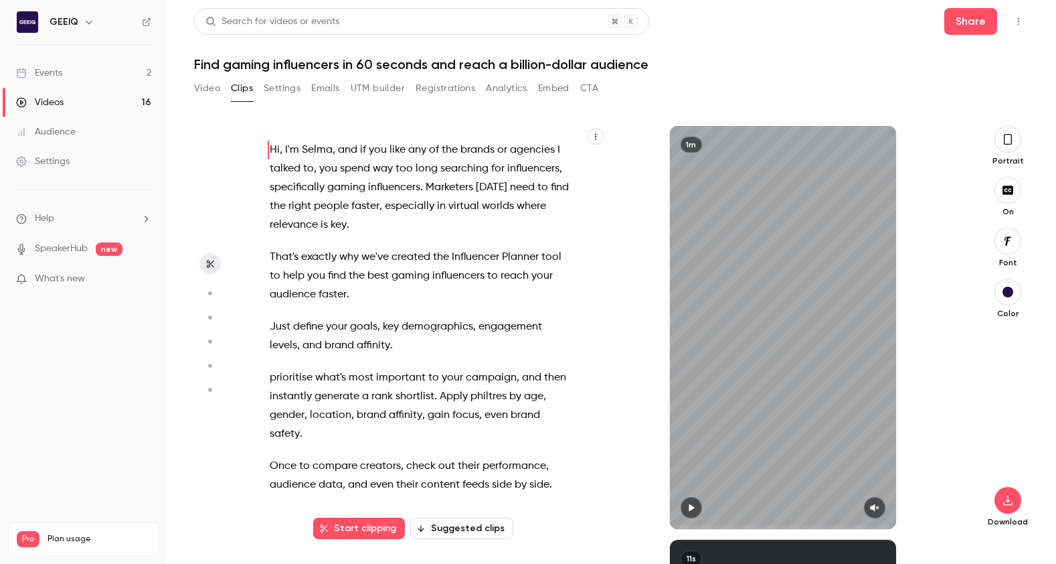
click at [295, 86] on button "Settings" at bounding box center [282, 88] width 37 height 21
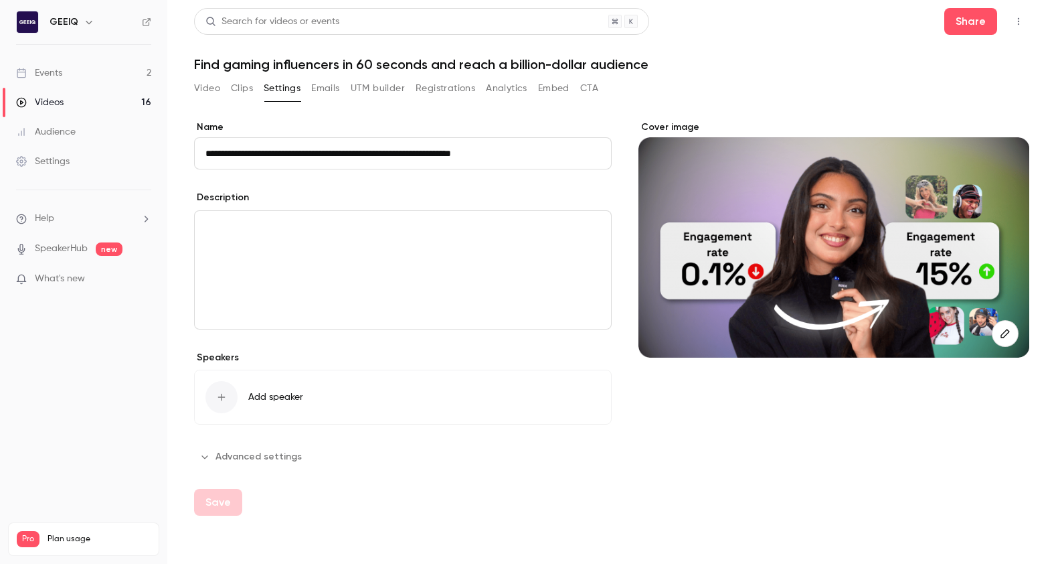
click at [203, 88] on button "Video" at bounding box center [207, 88] width 26 height 21
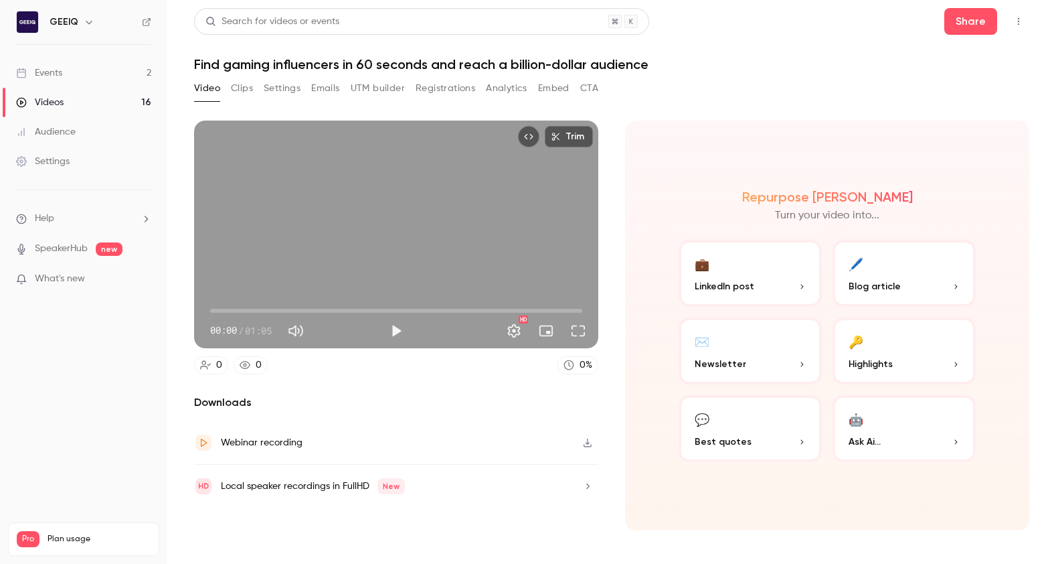
click at [584, 83] on button "CTA" at bounding box center [589, 88] width 18 height 21
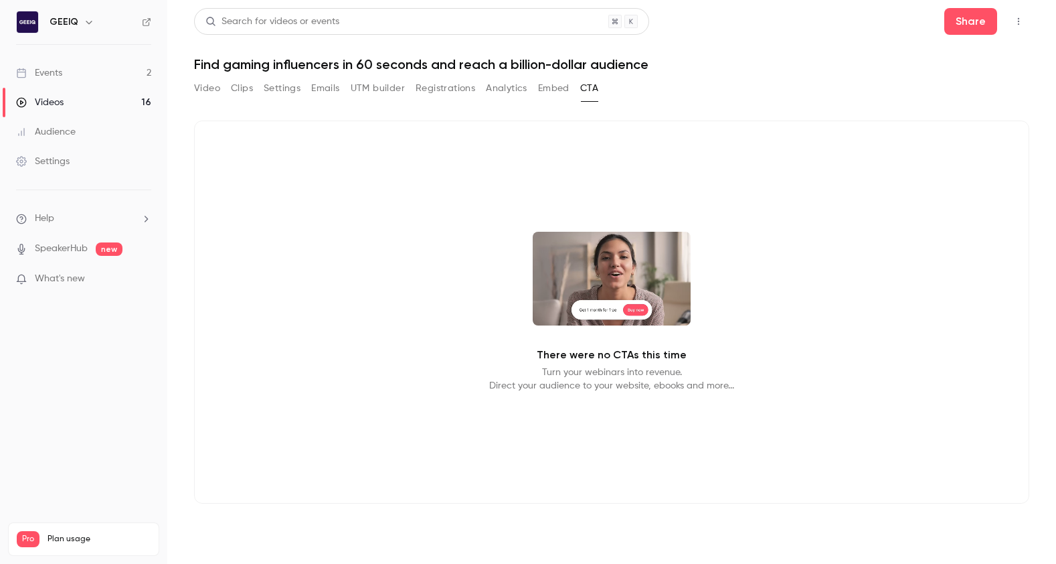
click at [556, 84] on button "Embed" at bounding box center [553, 88] width 31 height 21
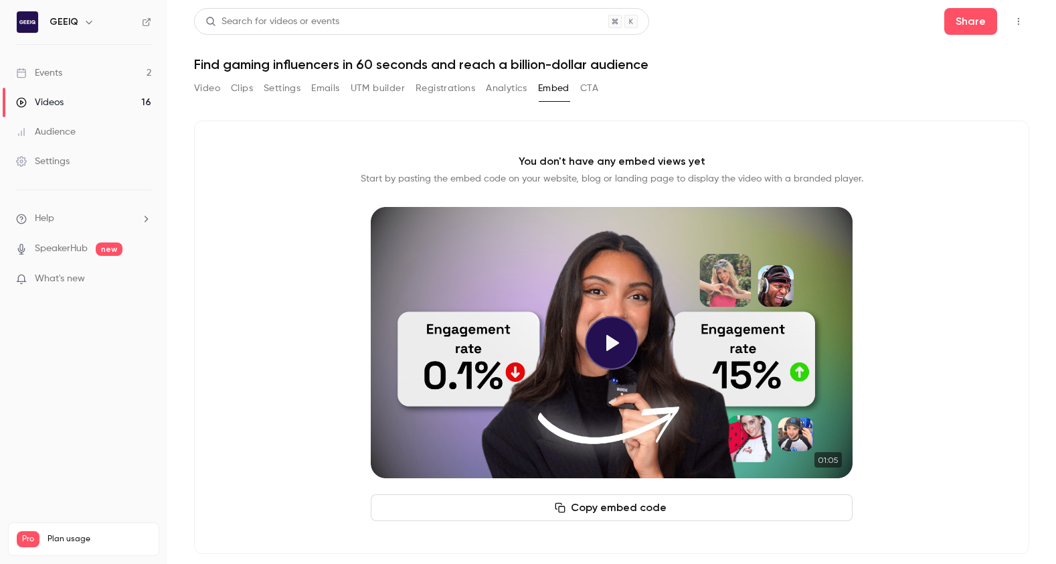
click at [510, 86] on button "Analytics" at bounding box center [507, 88] width 42 height 21
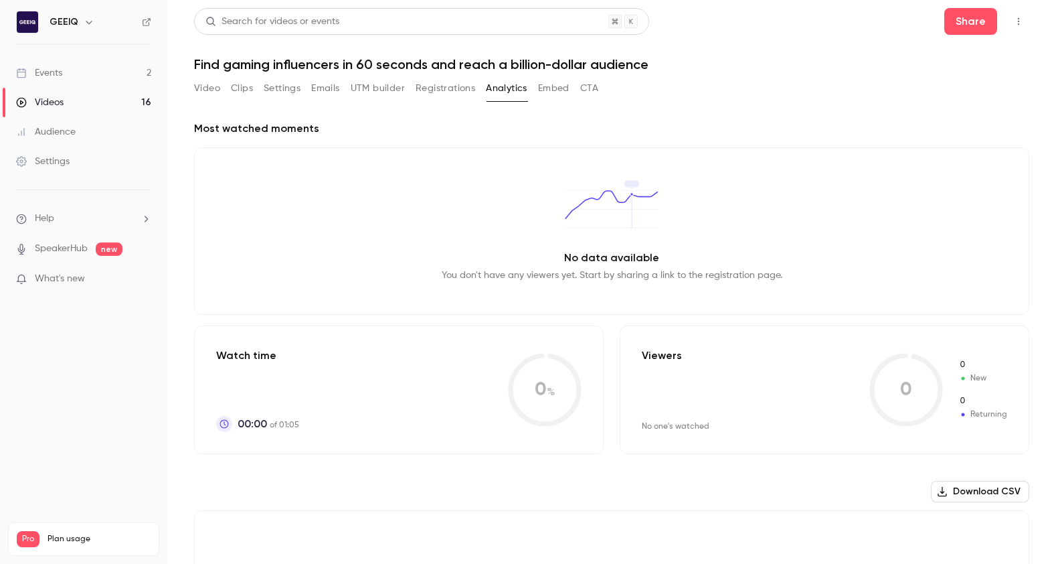
click at [437, 86] on button "Registrations" at bounding box center [446, 88] width 60 height 21
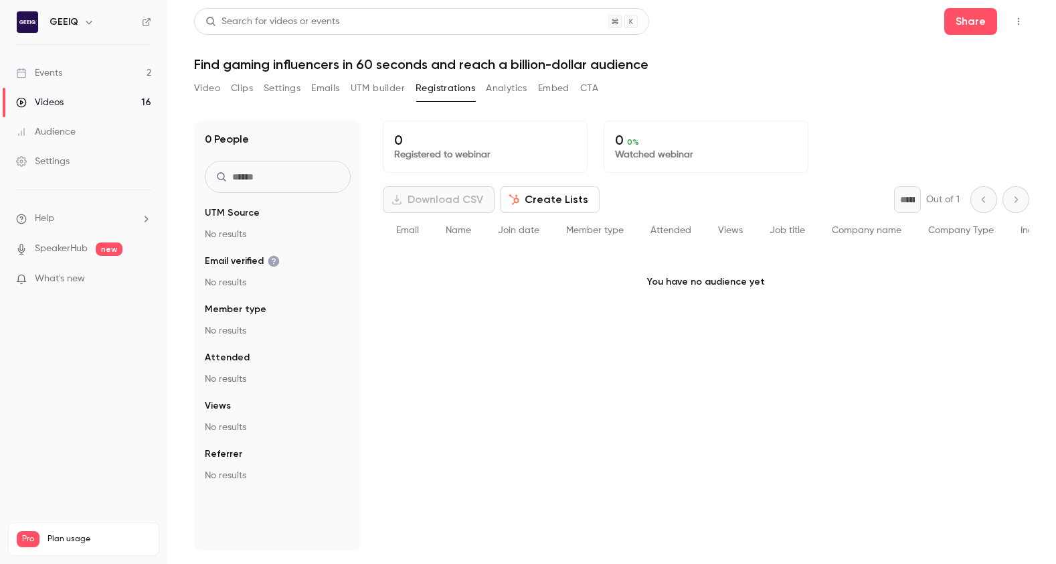
click at [380, 85] on button "UTM builder" at bounding box center [378, 88] width 54 height 21
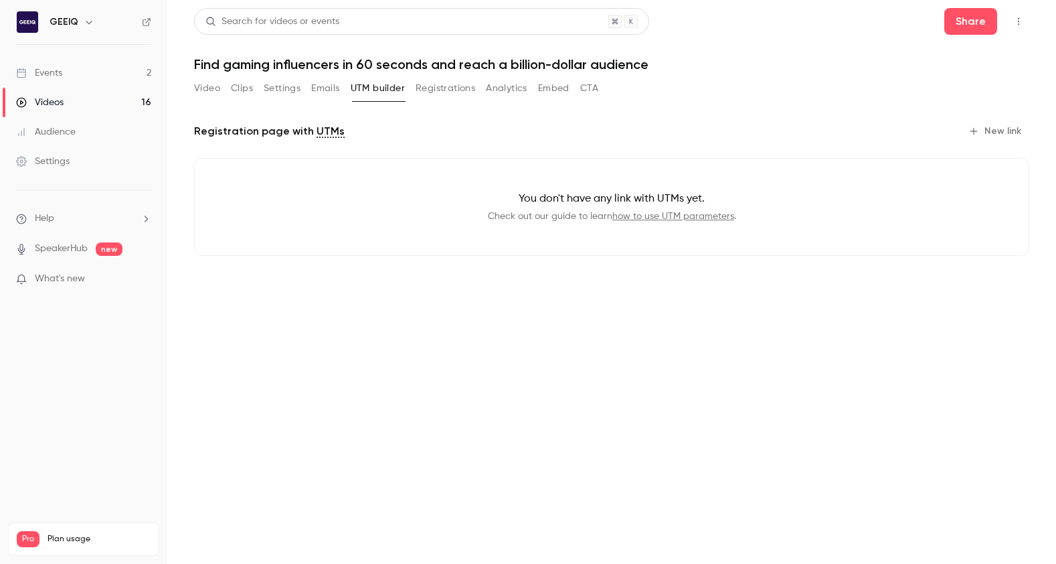
click at [321, 85] on button "Emails" at bounding box center [325, 88] width 28 height 21
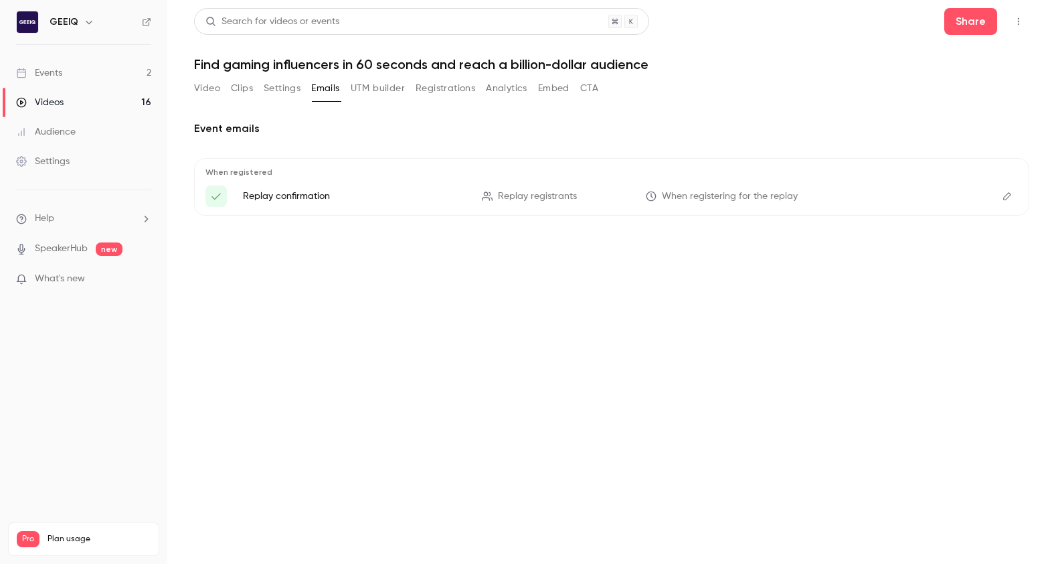
click at [1026, 19] on button "Top Bar Actions" at bounding box center [1018, 21] width 21 height 21
drag, startPoint x: 988, startPoint y: 19, endPoint x: 974, endPoint y: 19, distance: 14.1
click at [988, 19] on div at bounding box center [528, 282] width 1056 height 564
click at [973, 19] on button "Share" at bounding box center [971, 21] width 53 height 27
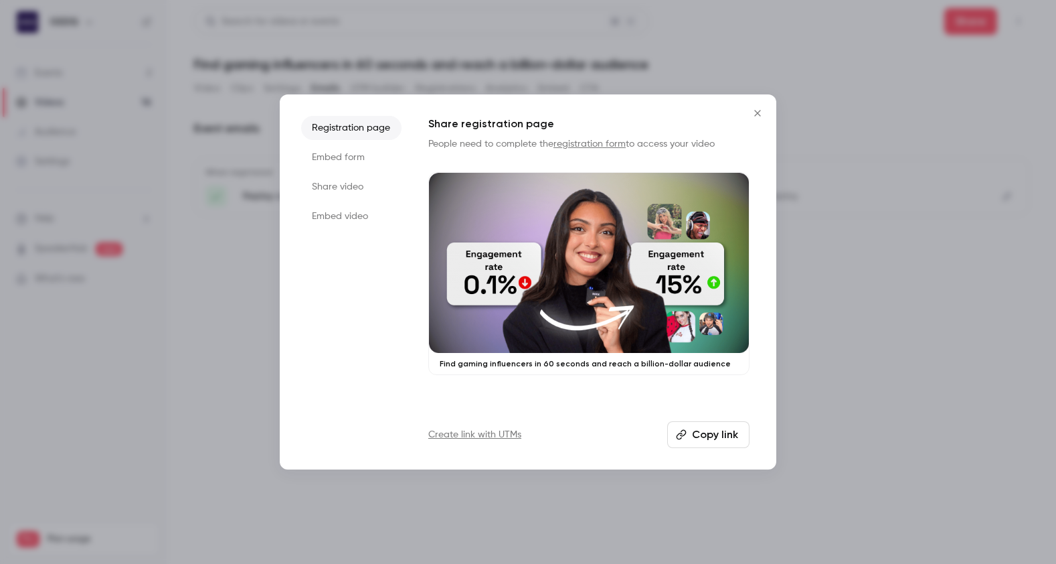
click at [687, 430] on icon "button" at bounding box center [681, 434] width 11 height 11
